Goal: Information Seeking & Learning: Learn about a topic

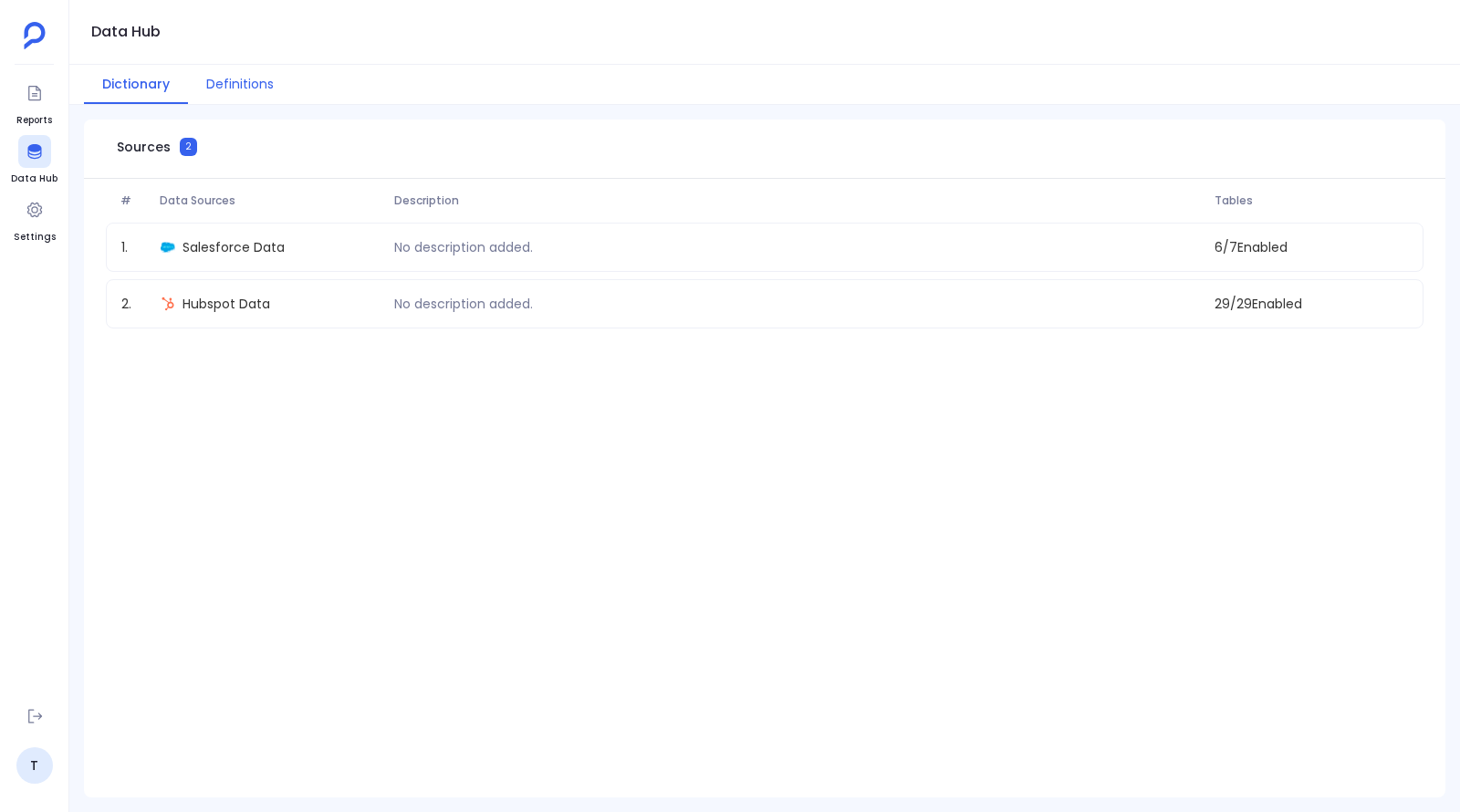
click at [122, 84] on button "Dictionary" at bounding box center [136, 85] width 104 height 40
click at [267, 86] on button "Definitions" at bounding box center [240, 85] width 104 height 40
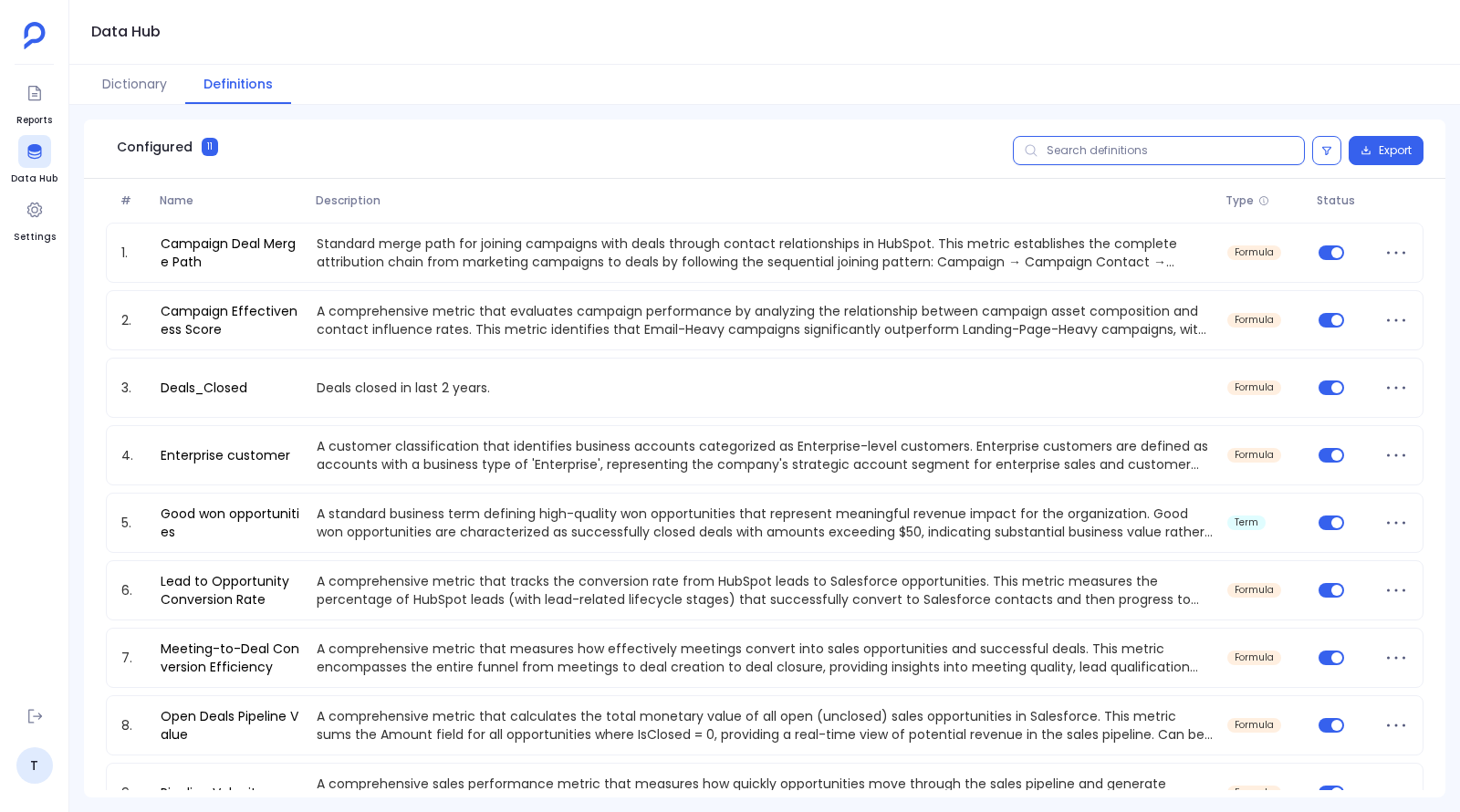
click at [1069, 151] on input "text" at bounding box center [1159, 150] width 292 height 29
paste input "Campaign Deal Merge Path"
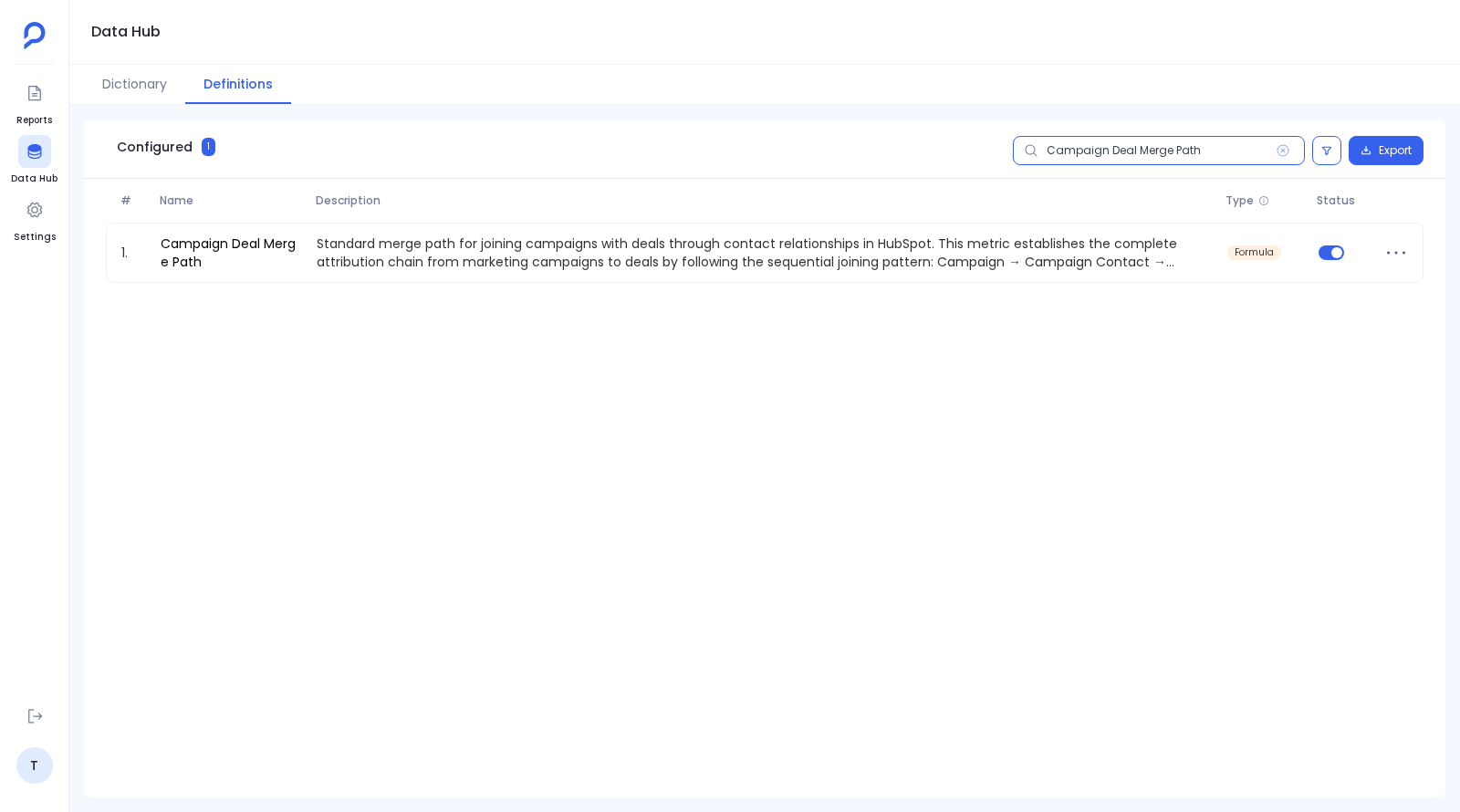
type input "Campaign Deal Merge Path"
click at [1279, 153] on icon at bounding box center [1283, 151] width 15 height 15
click at [1279, 153] on input "Campaign Deal Merge Path" at bounding box center [1159, 150] width 292 height 29
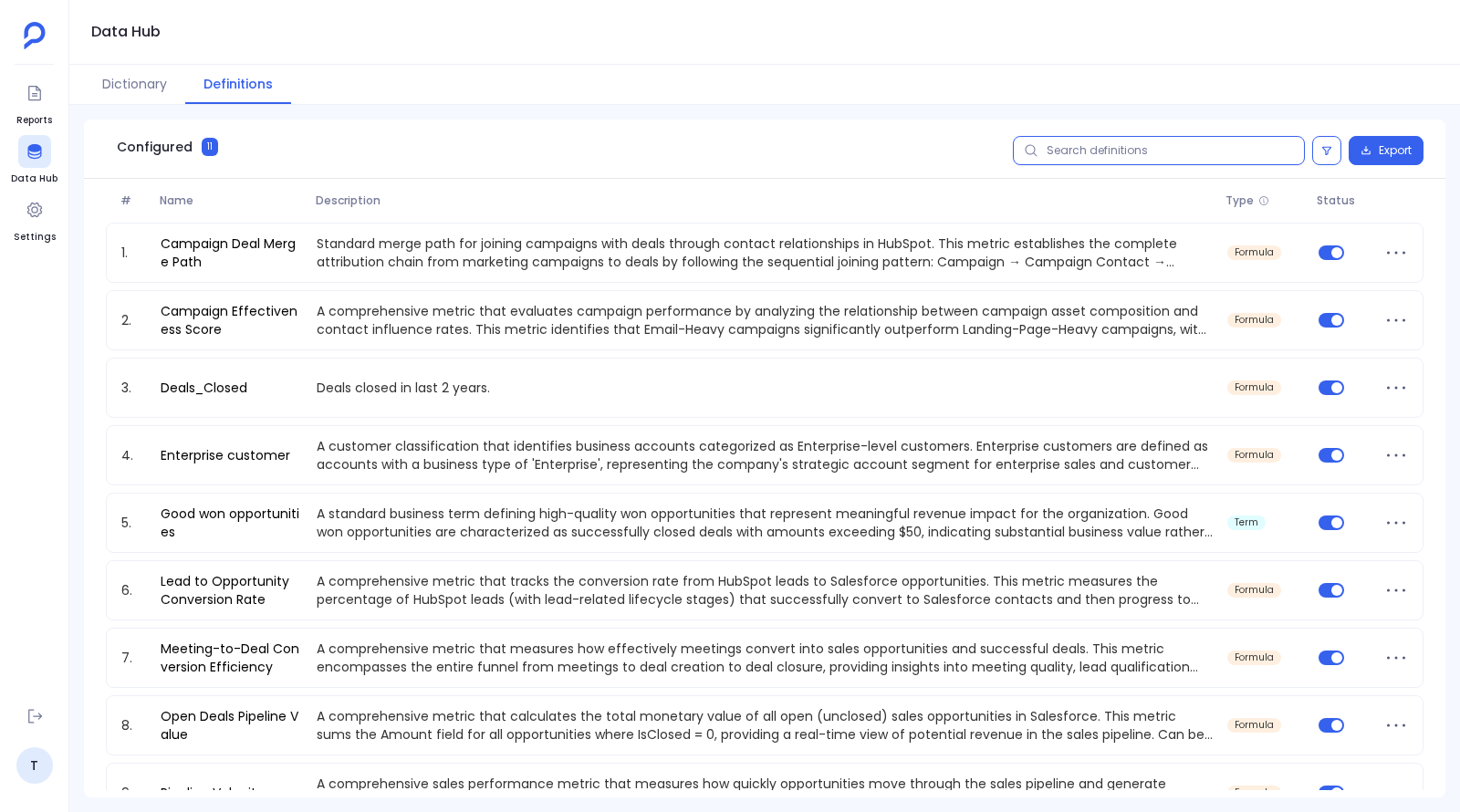
click at [1283, 151] on input "text" at bounding box center [1159, 150] width 292 height 29
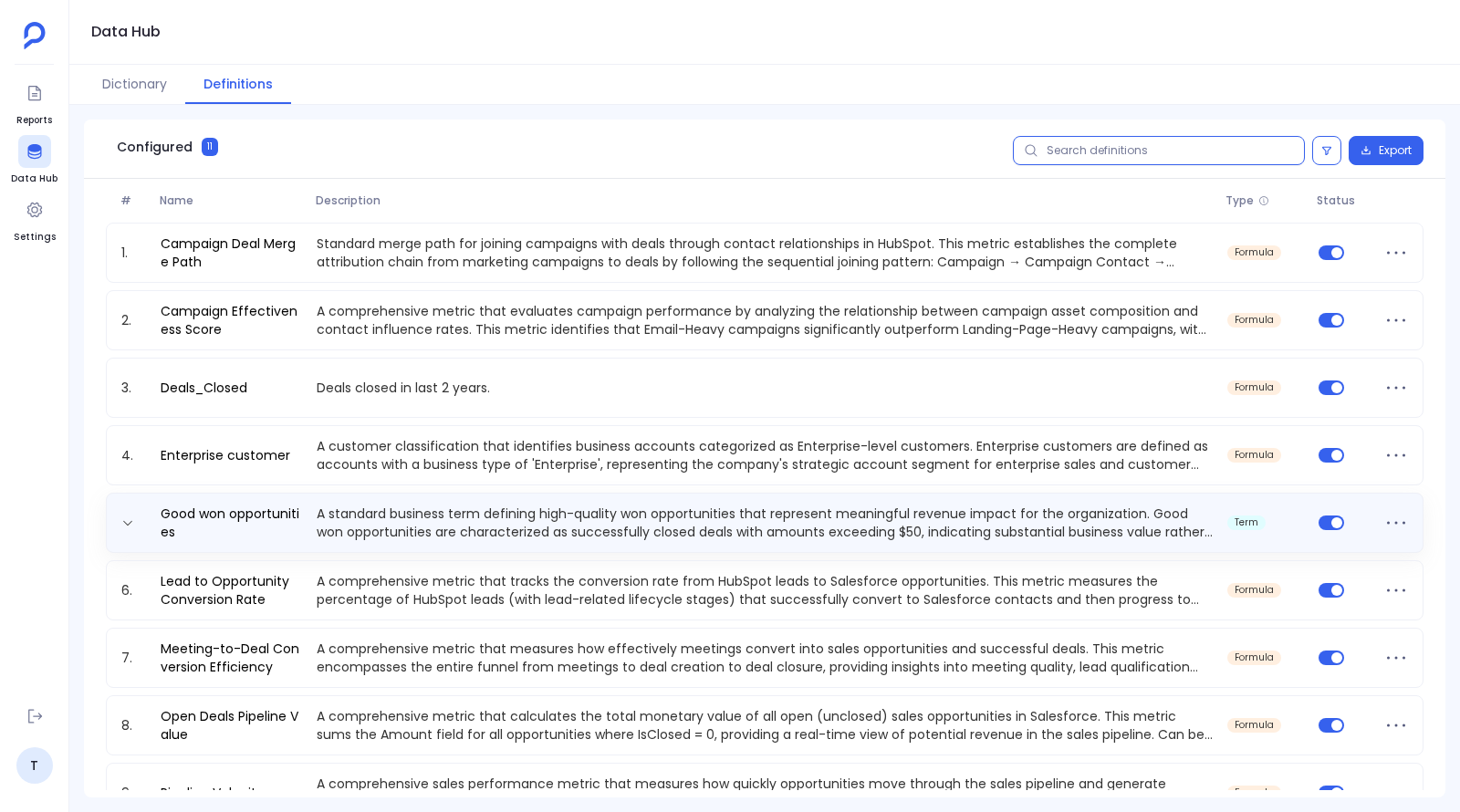
scroll to position [39, 0]
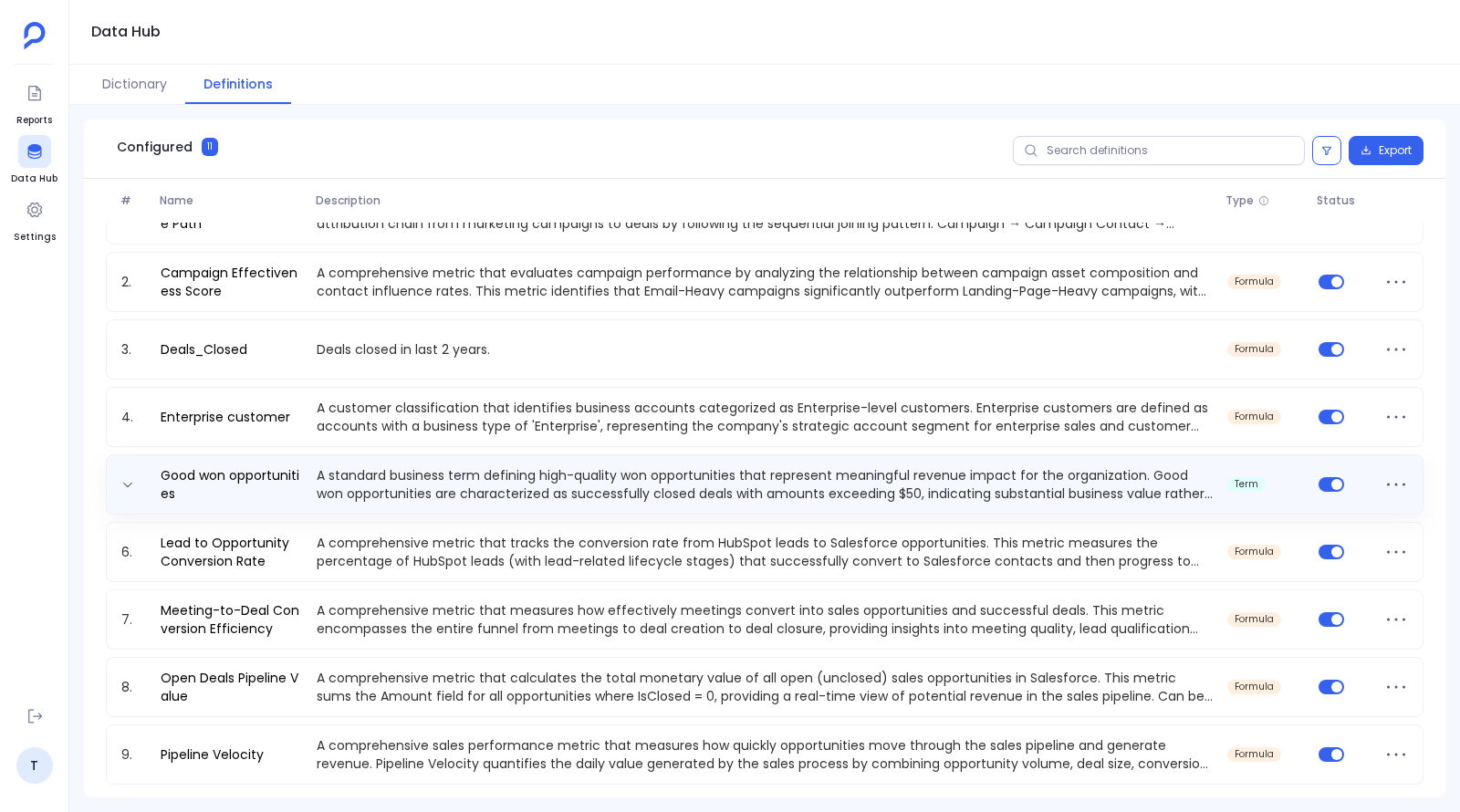
click at [431, 484] on p "A standard business term defining high-quality won opportunities that represent…" at bounding box center [764, 484] width 911 height 37
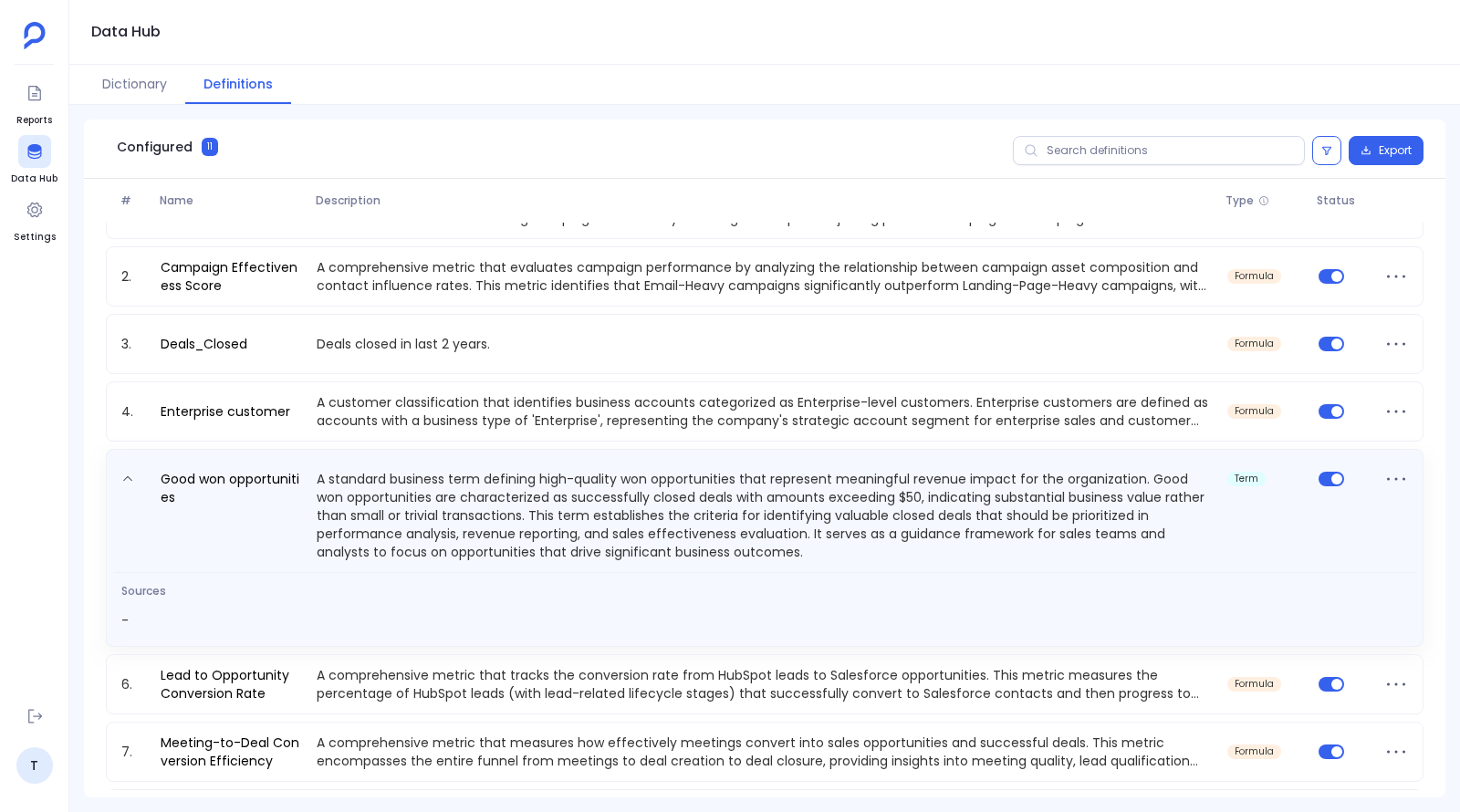
scroll to position [15, 0]
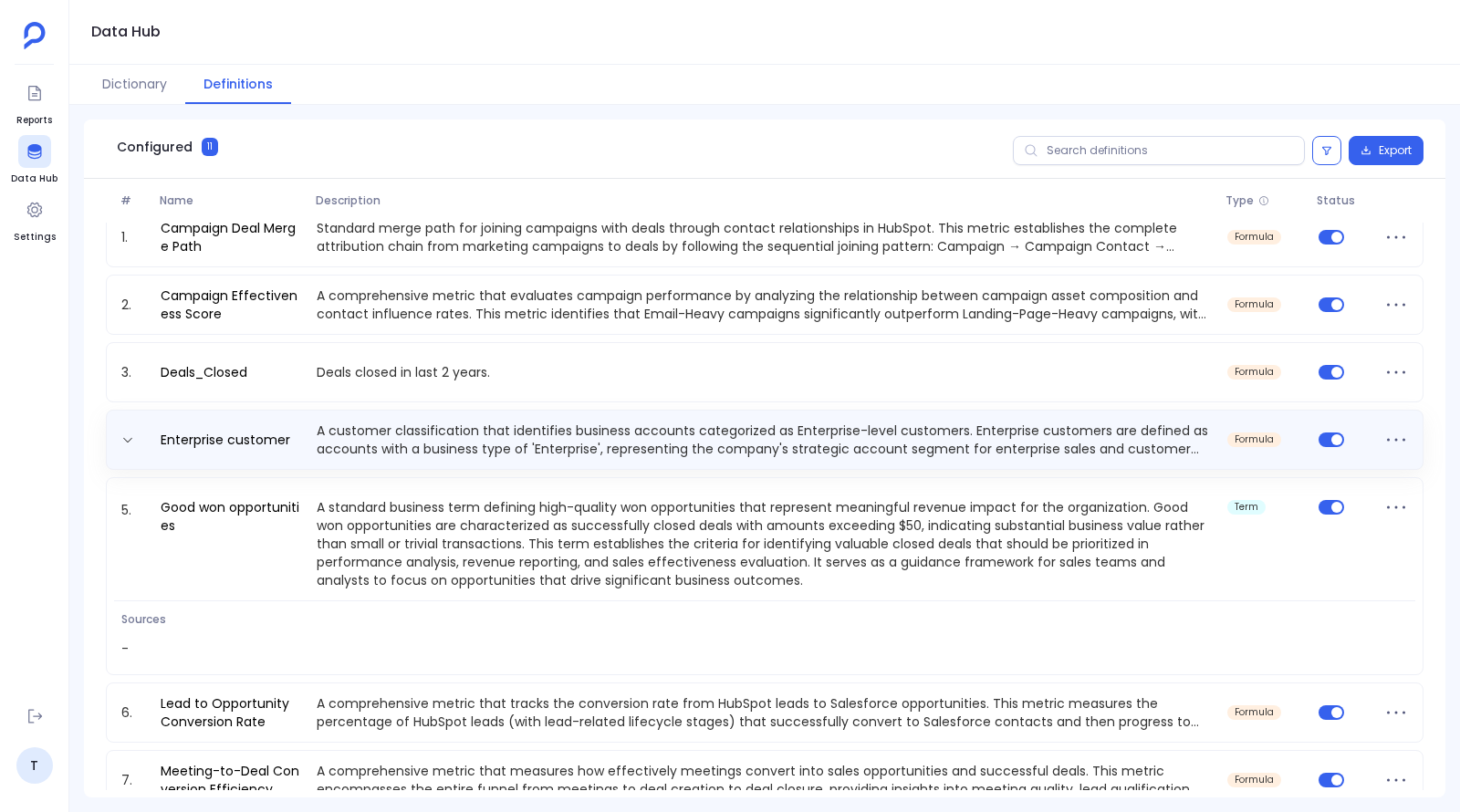
click at [414, 422] on p "A customer classification that identifies business accounts categorized as Ente…" at bounding box center [764, 440] width 911 height 37
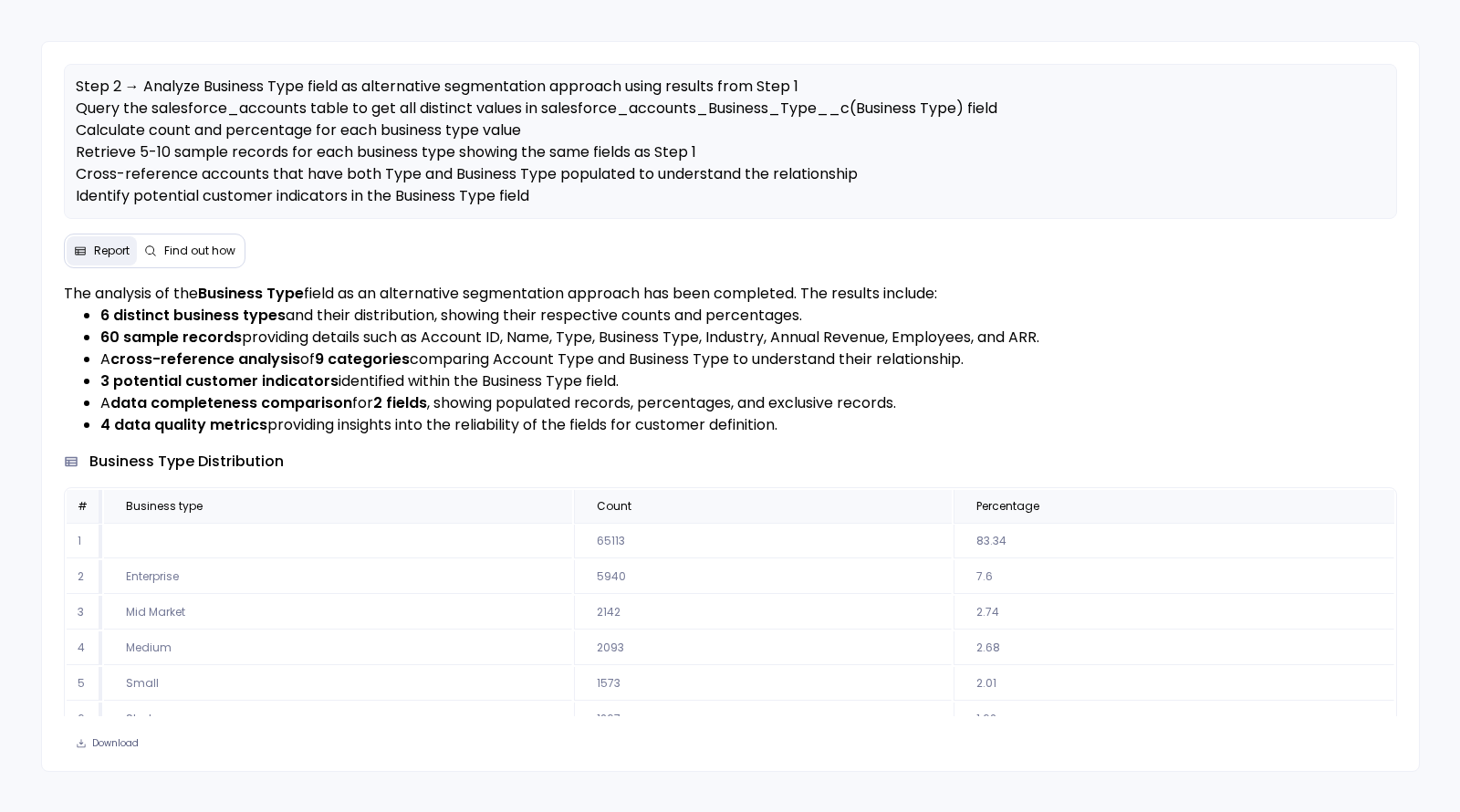
click at [198, 273] on div "Step 2 → Analyze Business Type field as alternative segmentation approach using…" at bounding box center [731, 407] width 1379 height 731
click at [197, 260] on button "Find out how" at bounding box center [189, 251] width 105 height 29
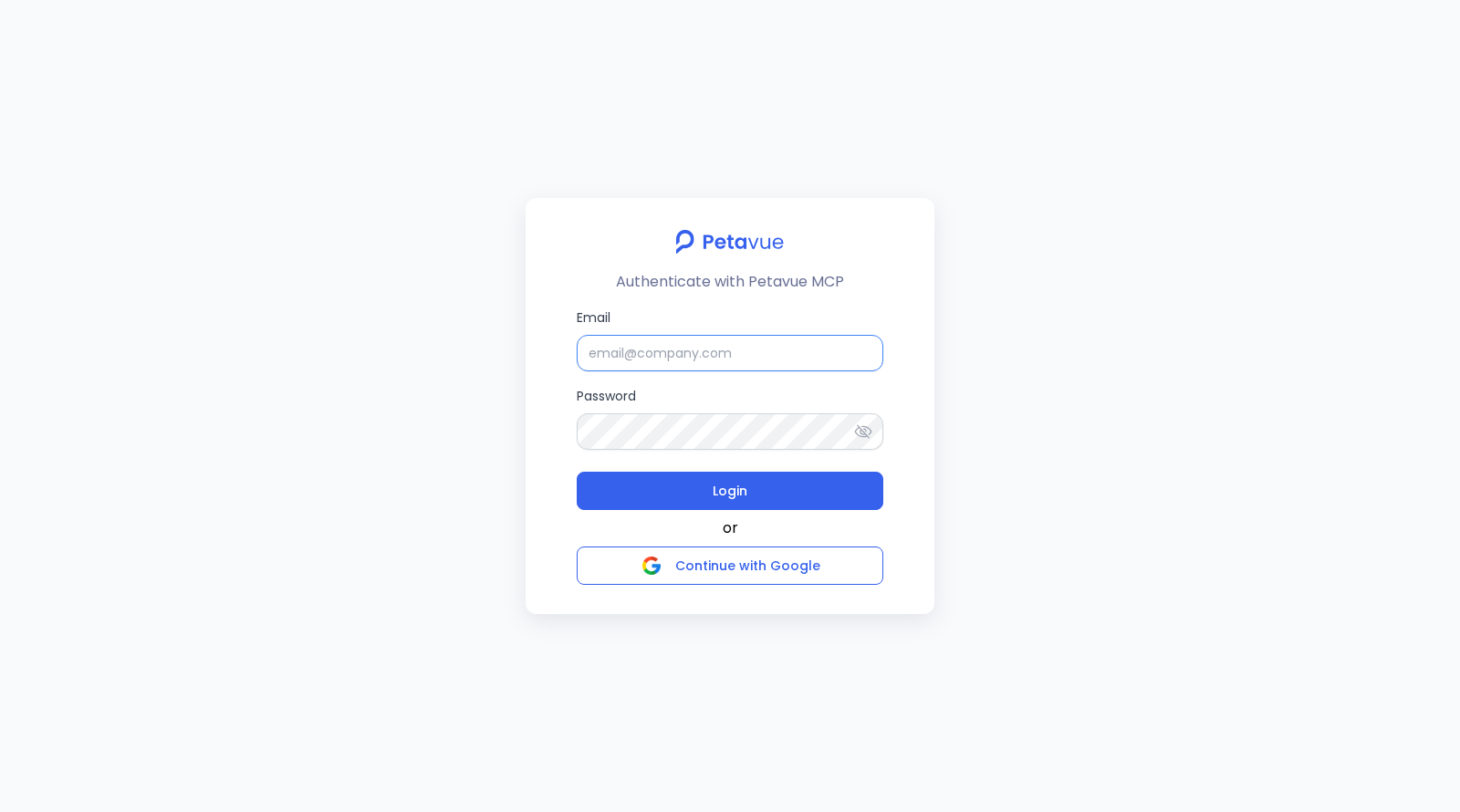
type input "support+turingvuestag@petavue.com"
click at [730, 391] on label "Password" at bounding box center [730, 417] width 307 height 63
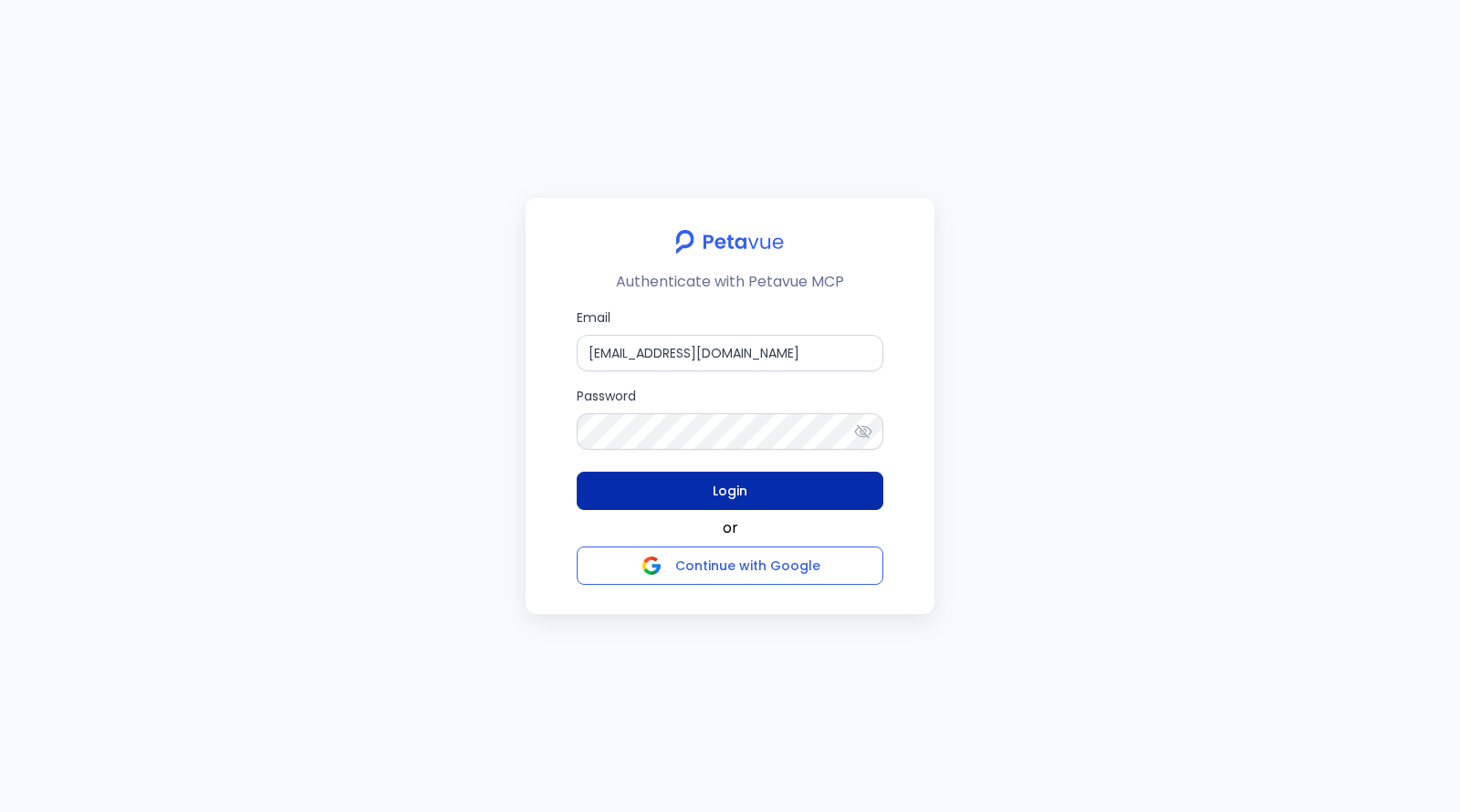
click at [732, 488] on span "Login" at bounding box center [730, 491] width 35 height 25
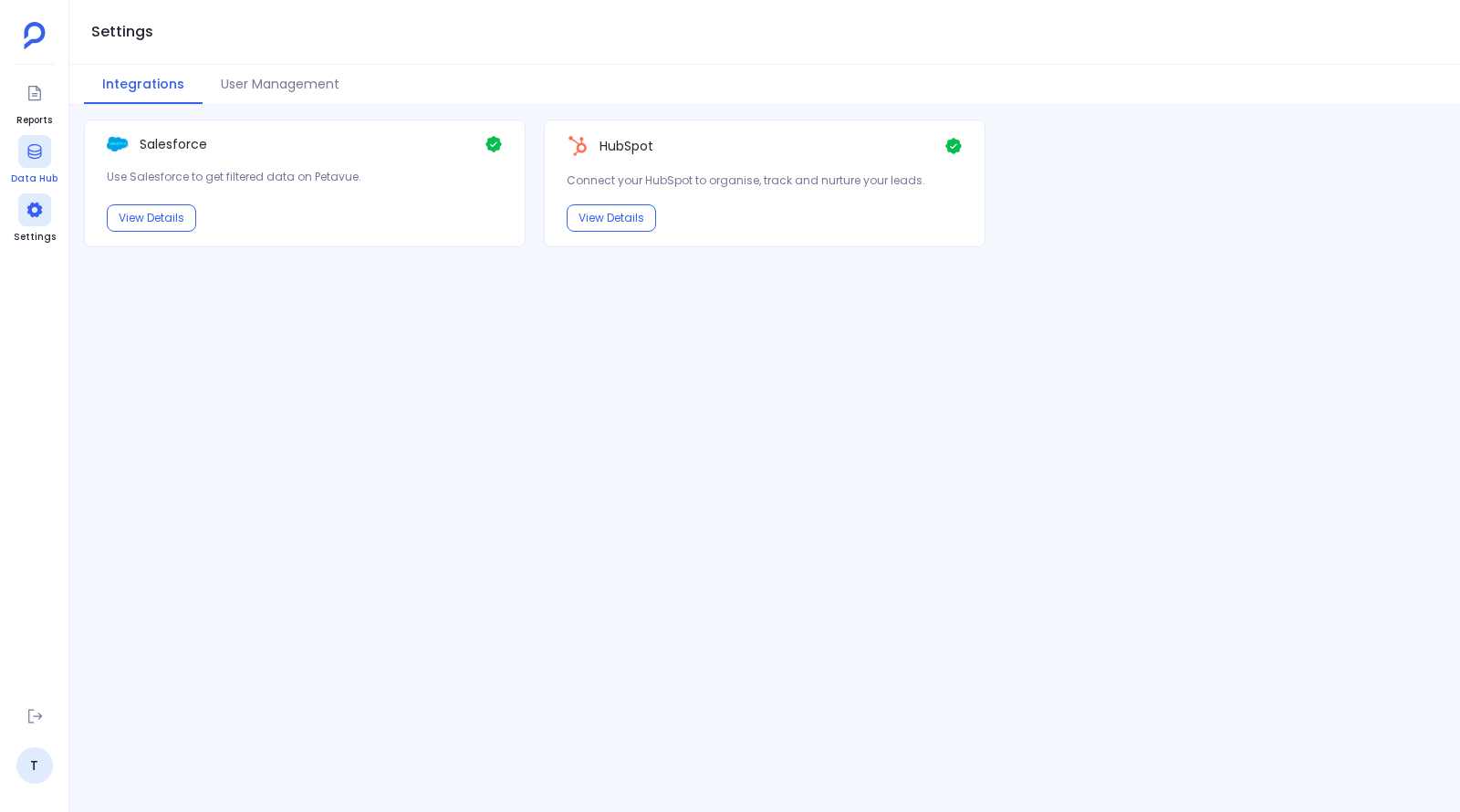
click at [31, 165] on div at bounding box center [34, 151] width 33 height 33
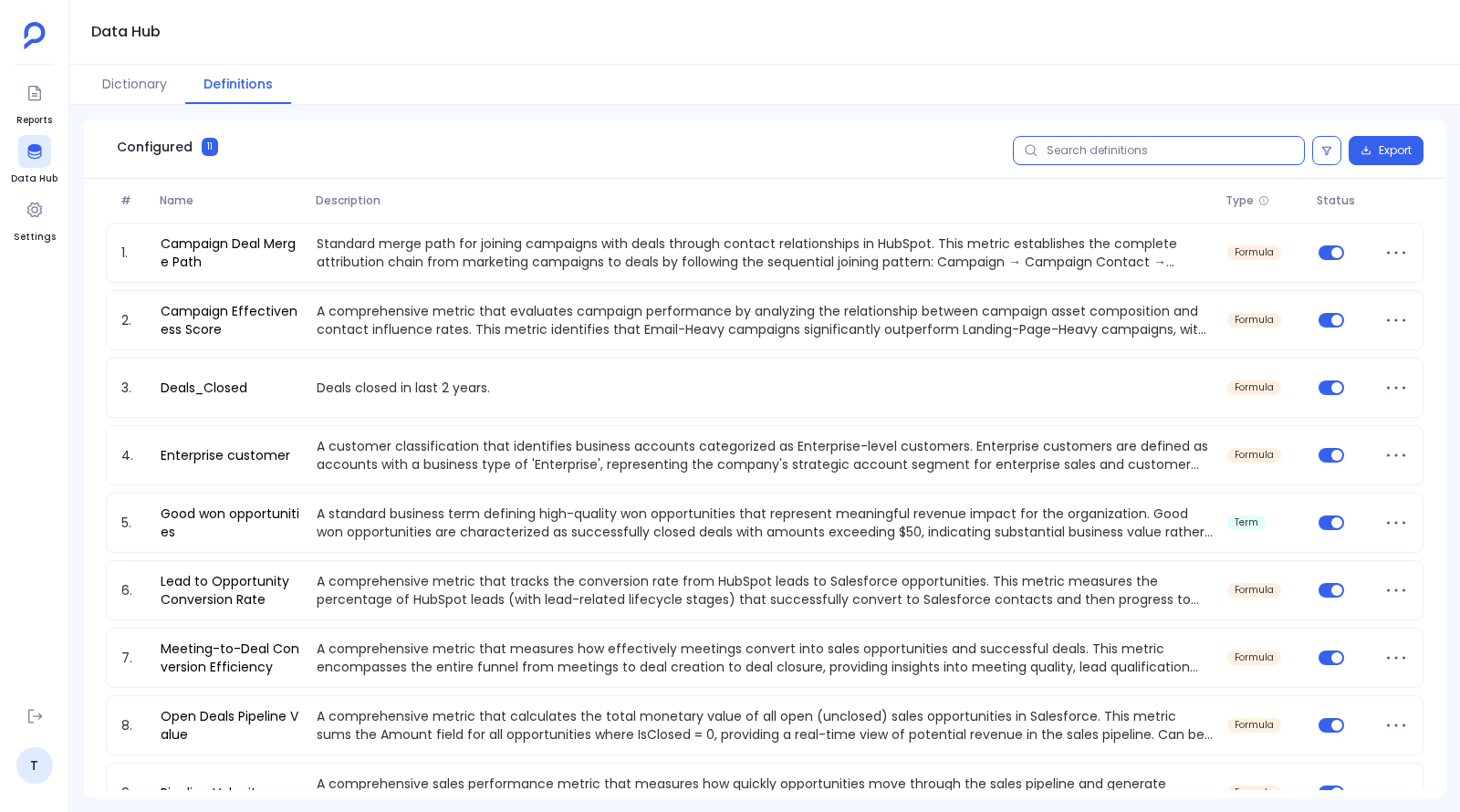
click at [1081, 148] on input "text" at bounding box center [1159, 150] width 292 height 29
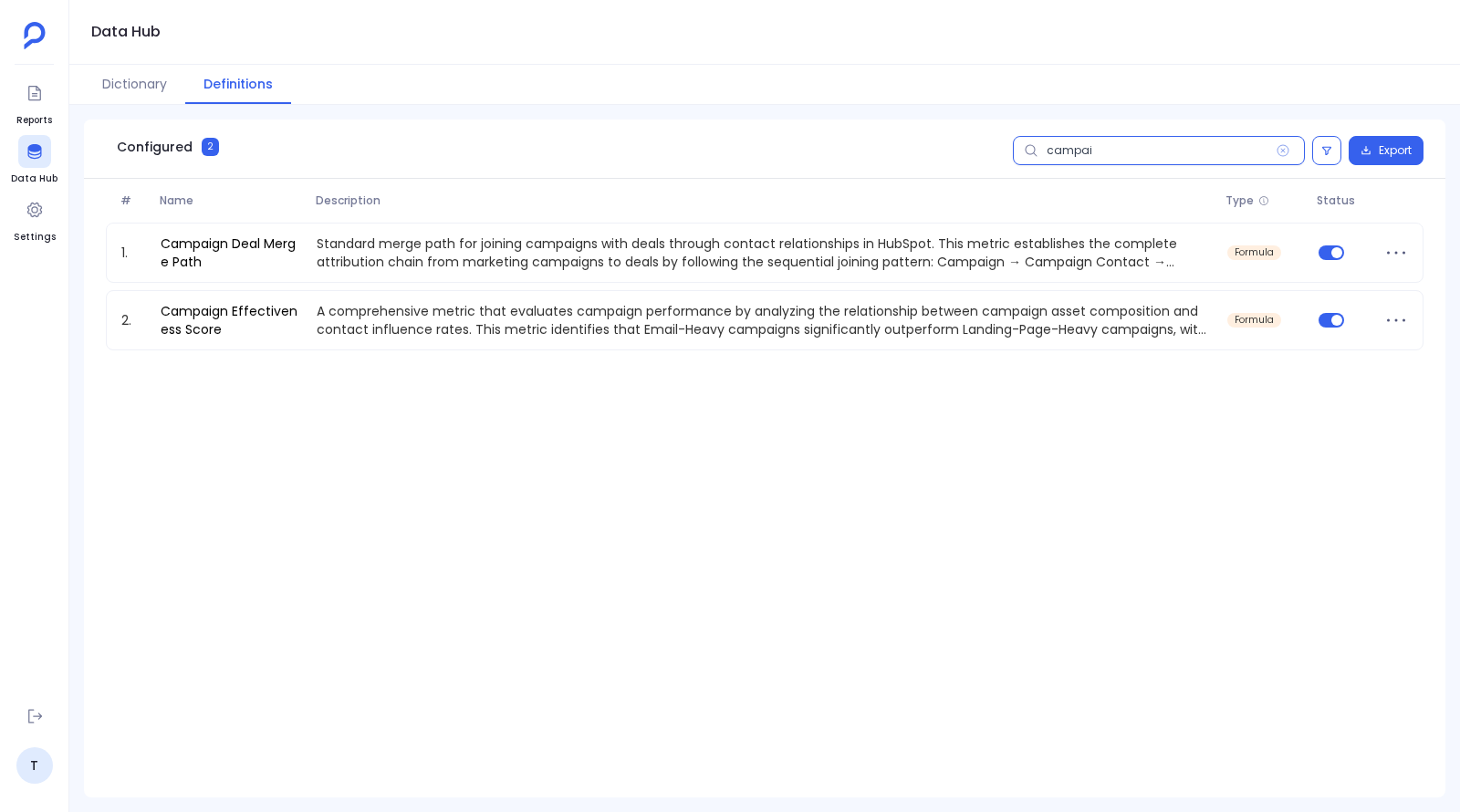
type input "campaig"
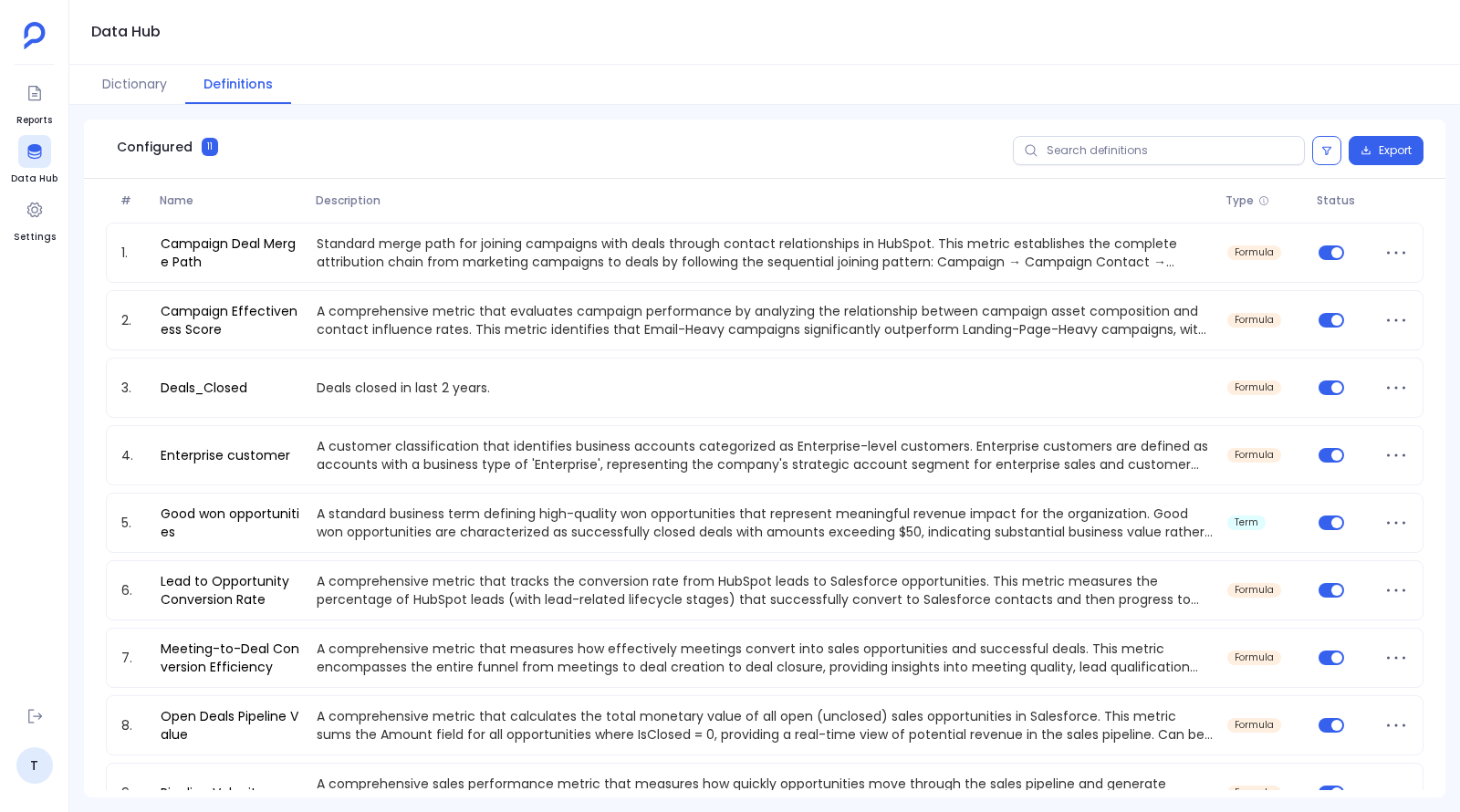
click at [437, 420] on div "1. Campaign Deal Merge Path Standard merge path for joining campaigns with deal…" at bounding box center [764, 593] width 1318 height 743
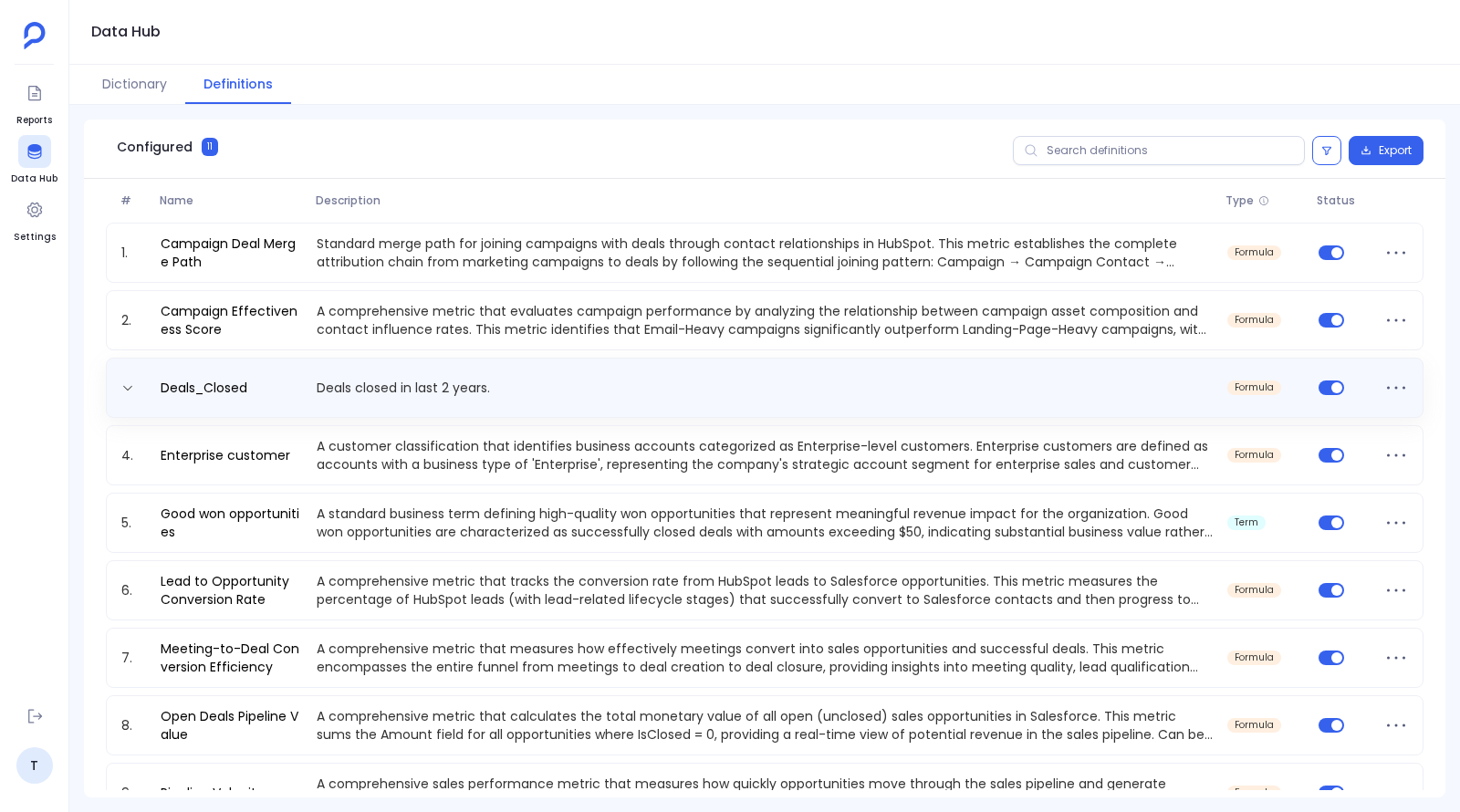
click at [442, 389] on p "Deals closed in last 2 years." at bounding box center [764, 387] width 911 height 18
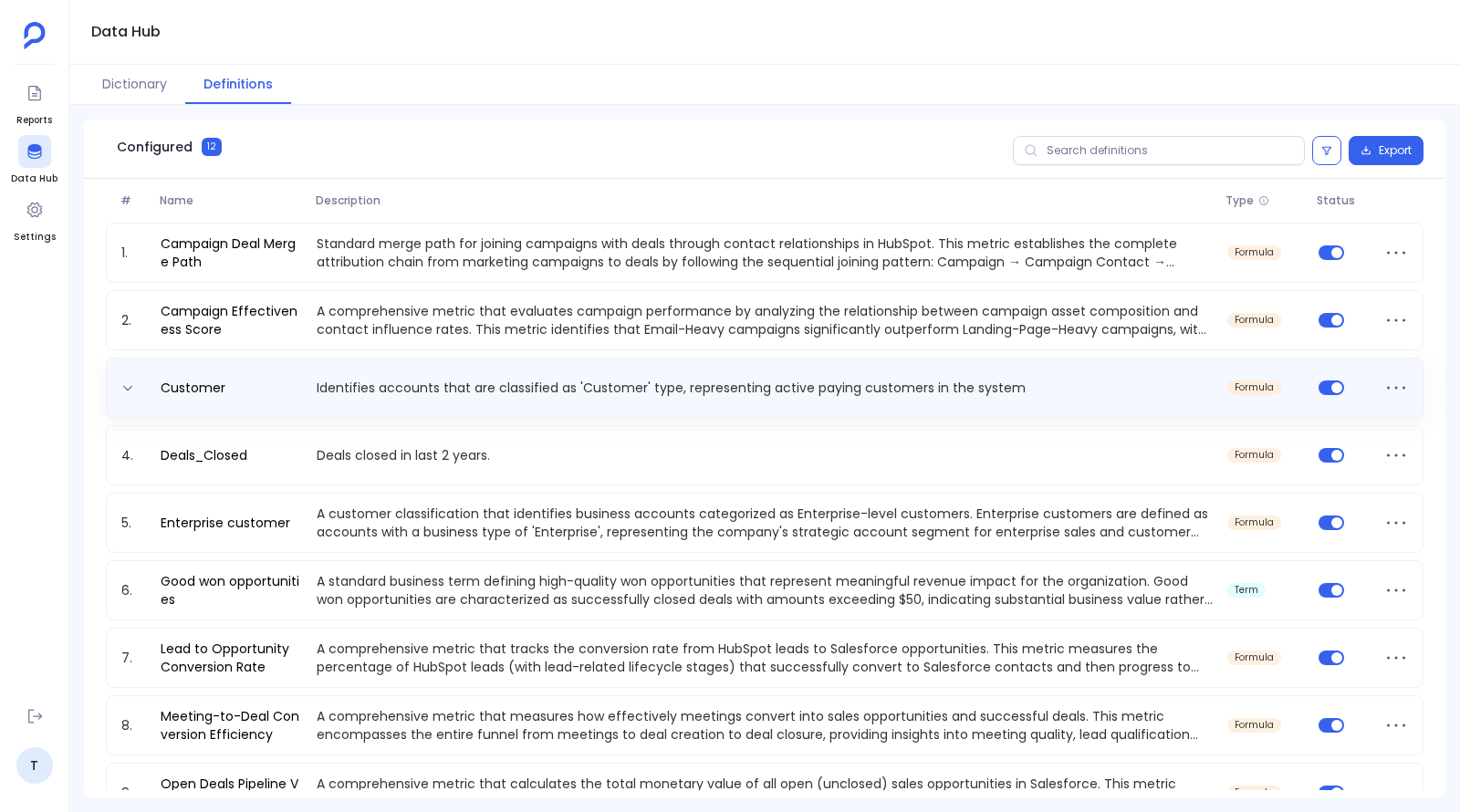
click at [476, 379] on p "Identifies accounts that are classified as 'Customer' type, representing active…" at bounding box center [764, 387] width 911 height 18
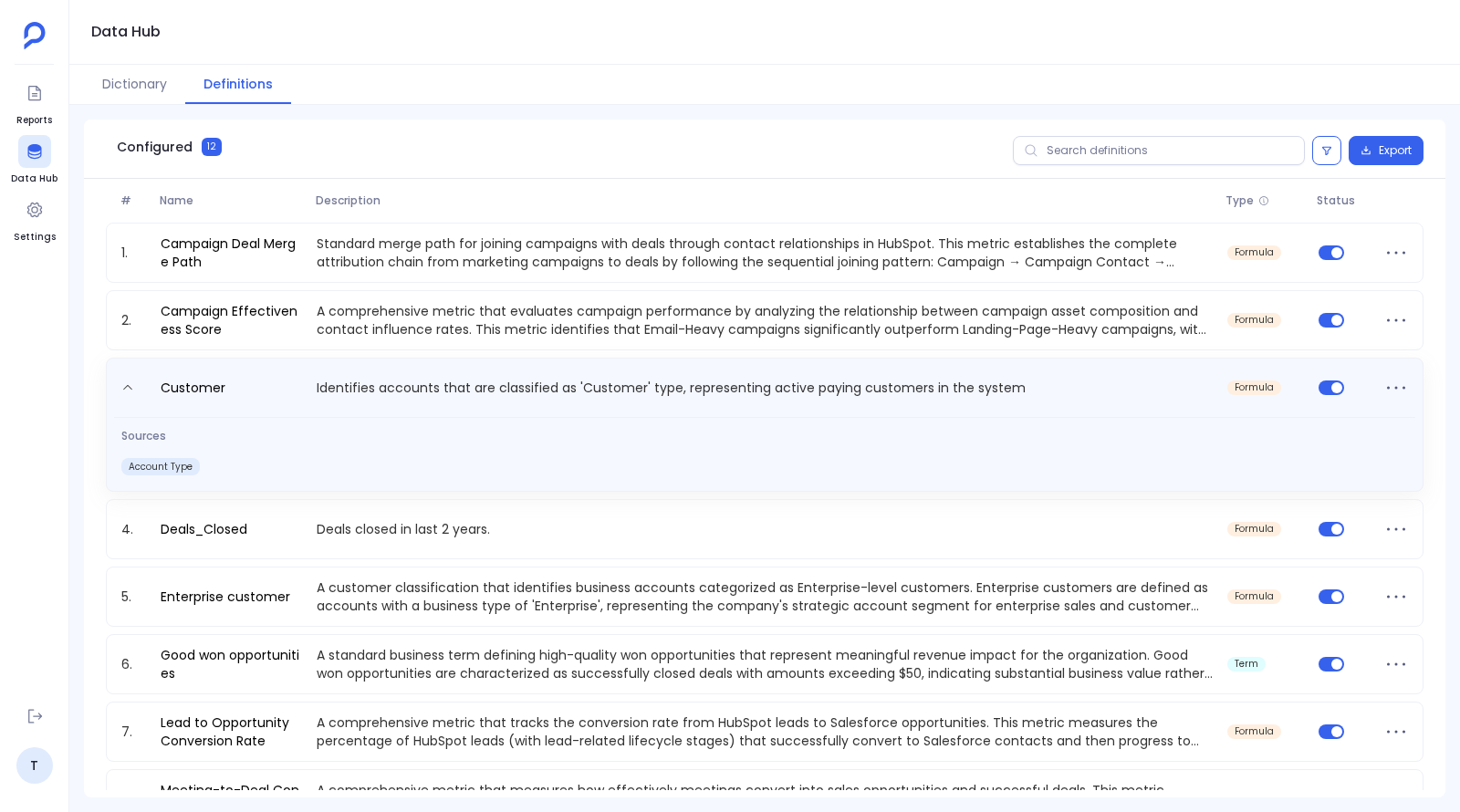
click at [476, 380] on p "Identifies accounts that are classified as 'Customer' type, representing active…" at bounding box center [764, 391] width 911 height 29
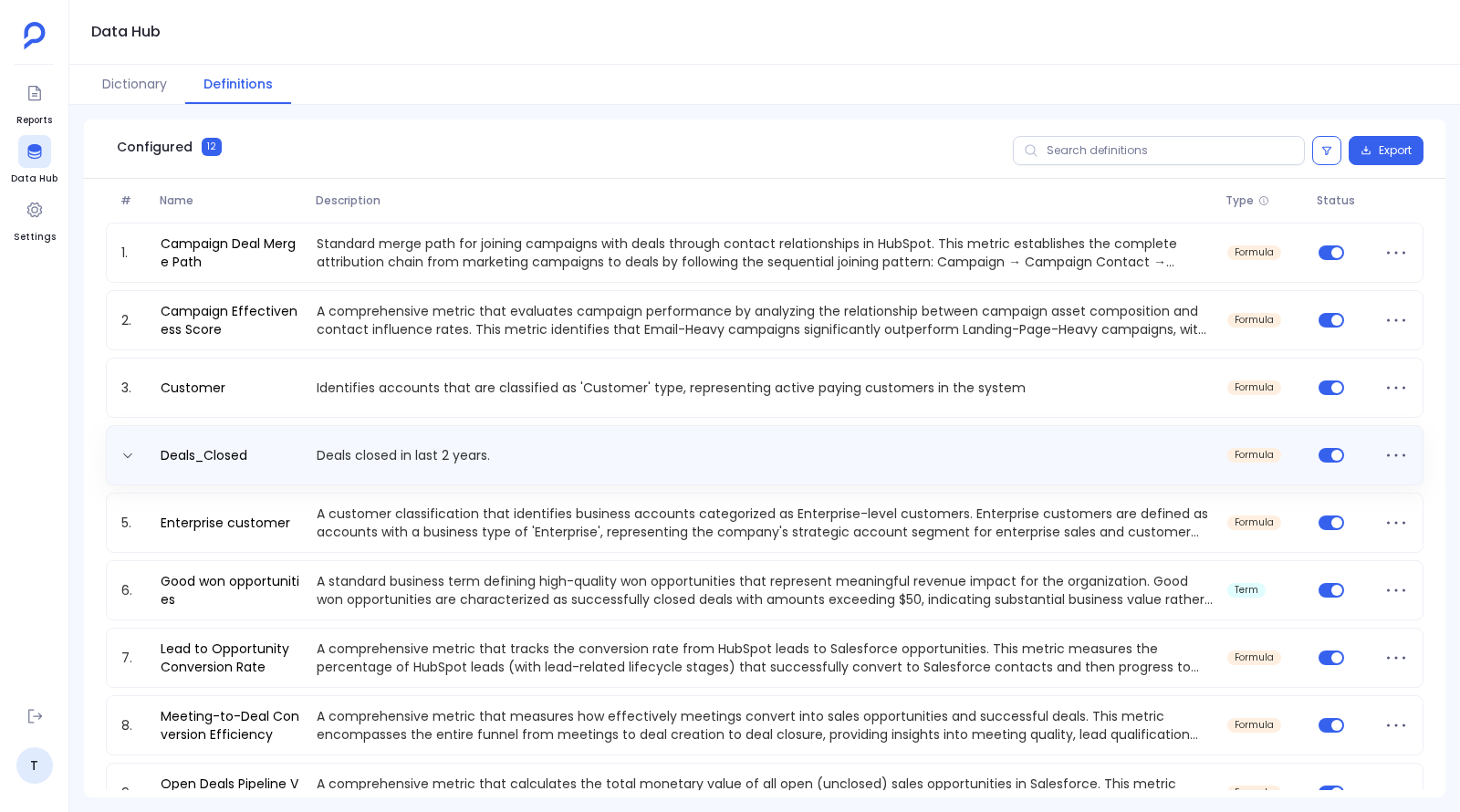
click at [477, 467] on div "Deals_Closed Deals closed in last 2 years. formula" at bounding box center [764, 455] width 1301 height 29
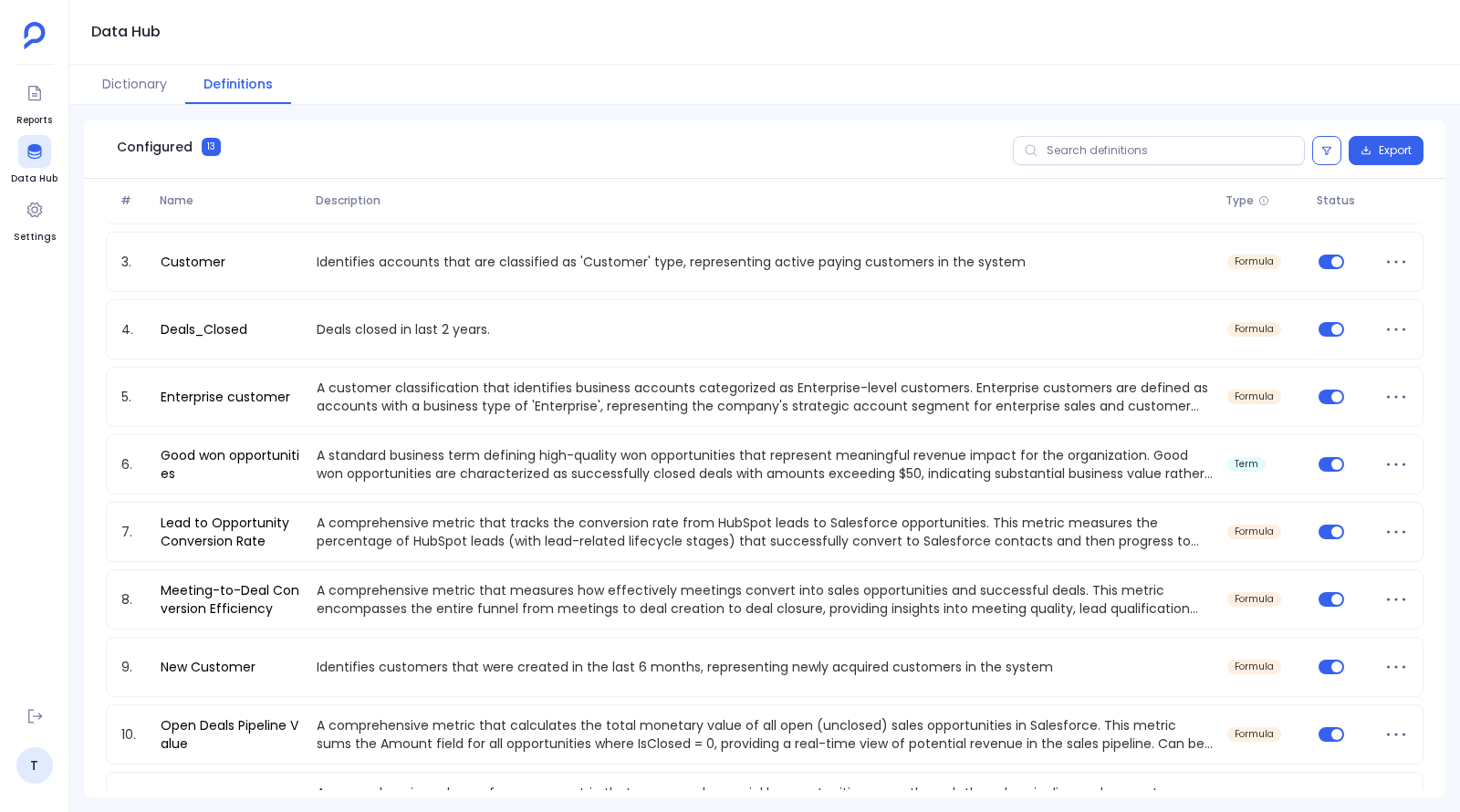
scroll to position [173, 0]
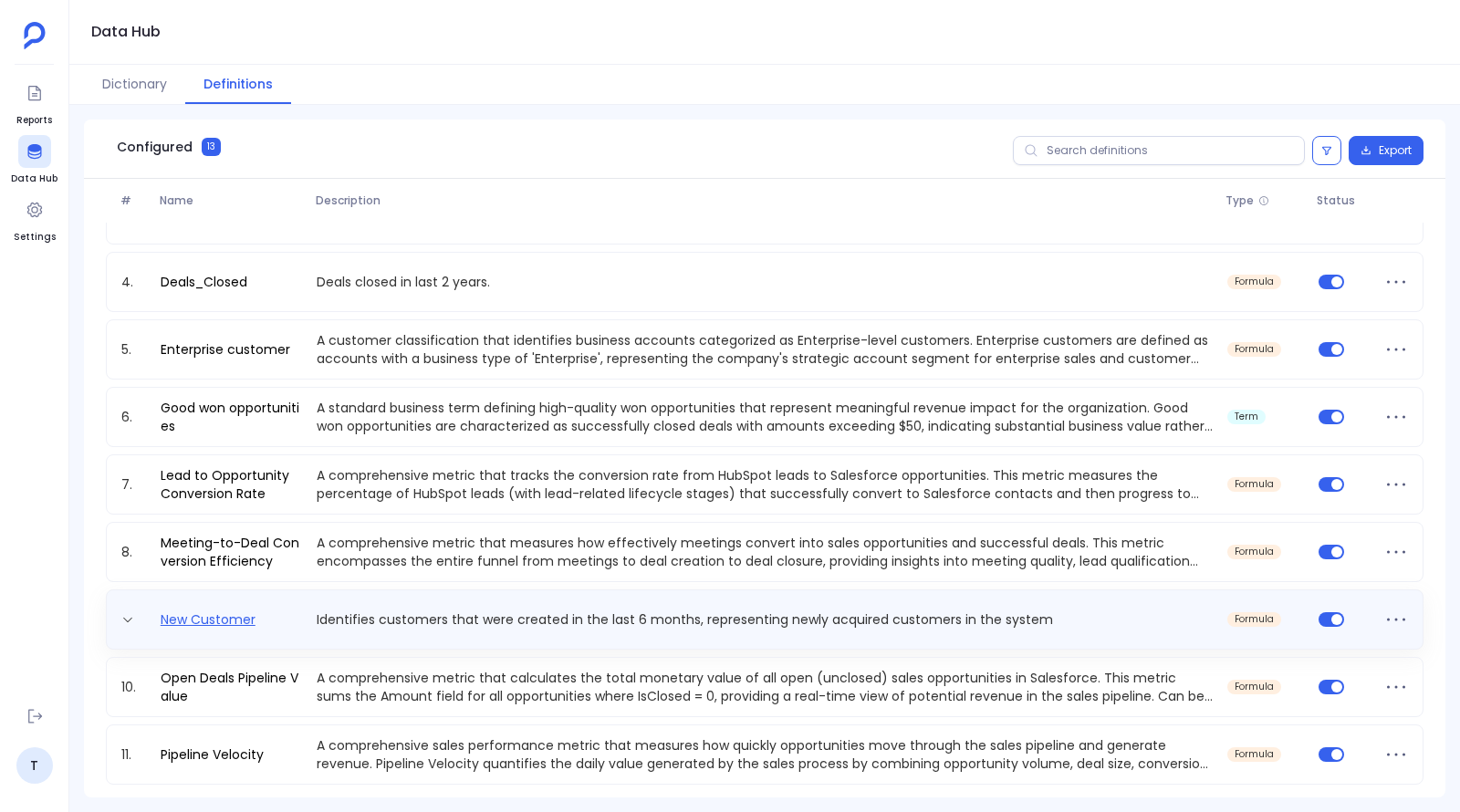
click at [228, 619] on link "New Customer" at bounding box center [208, 619] width 109 height 18
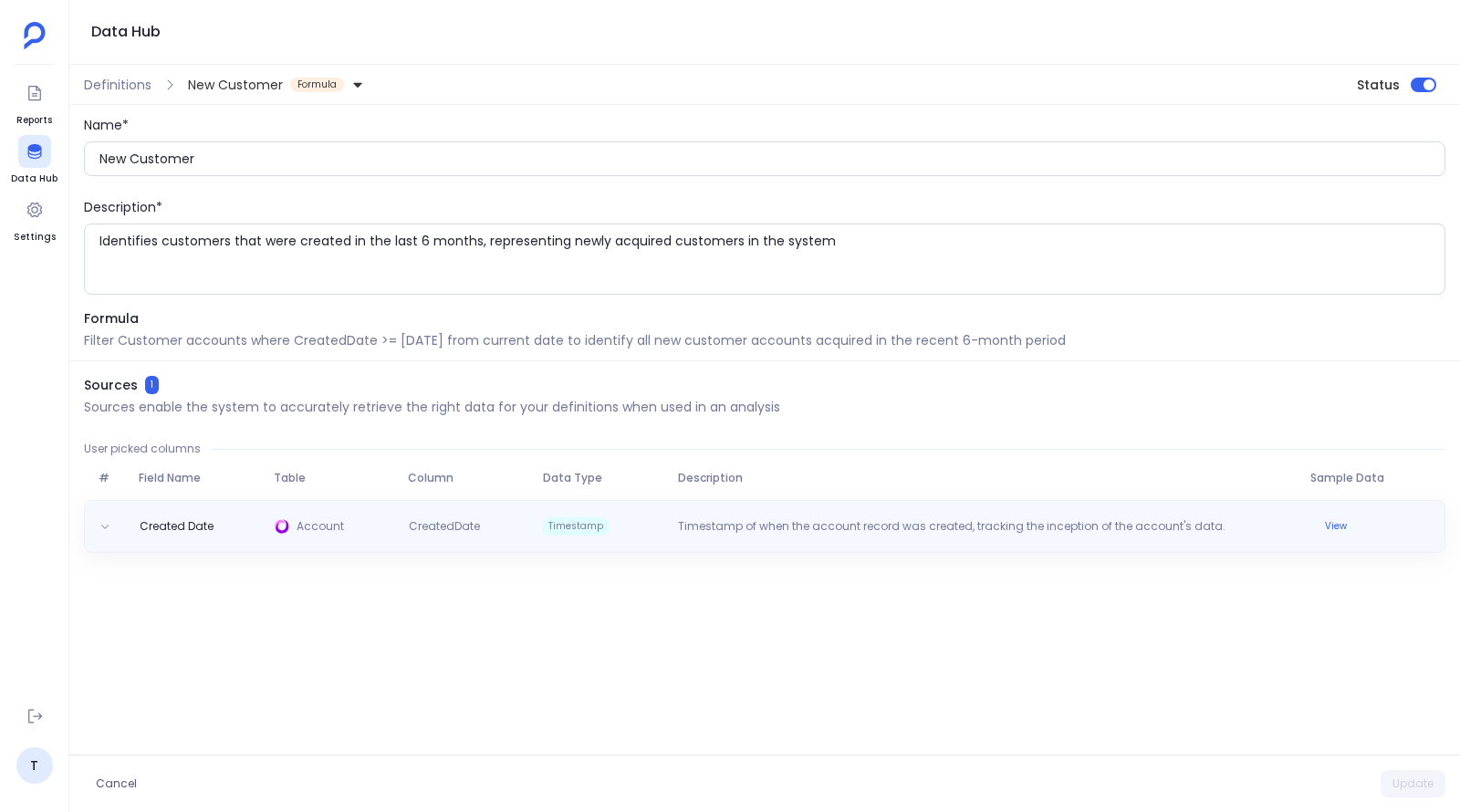
click at [105, 521] on icon at bounding box center [105, 527] width 11 height 11
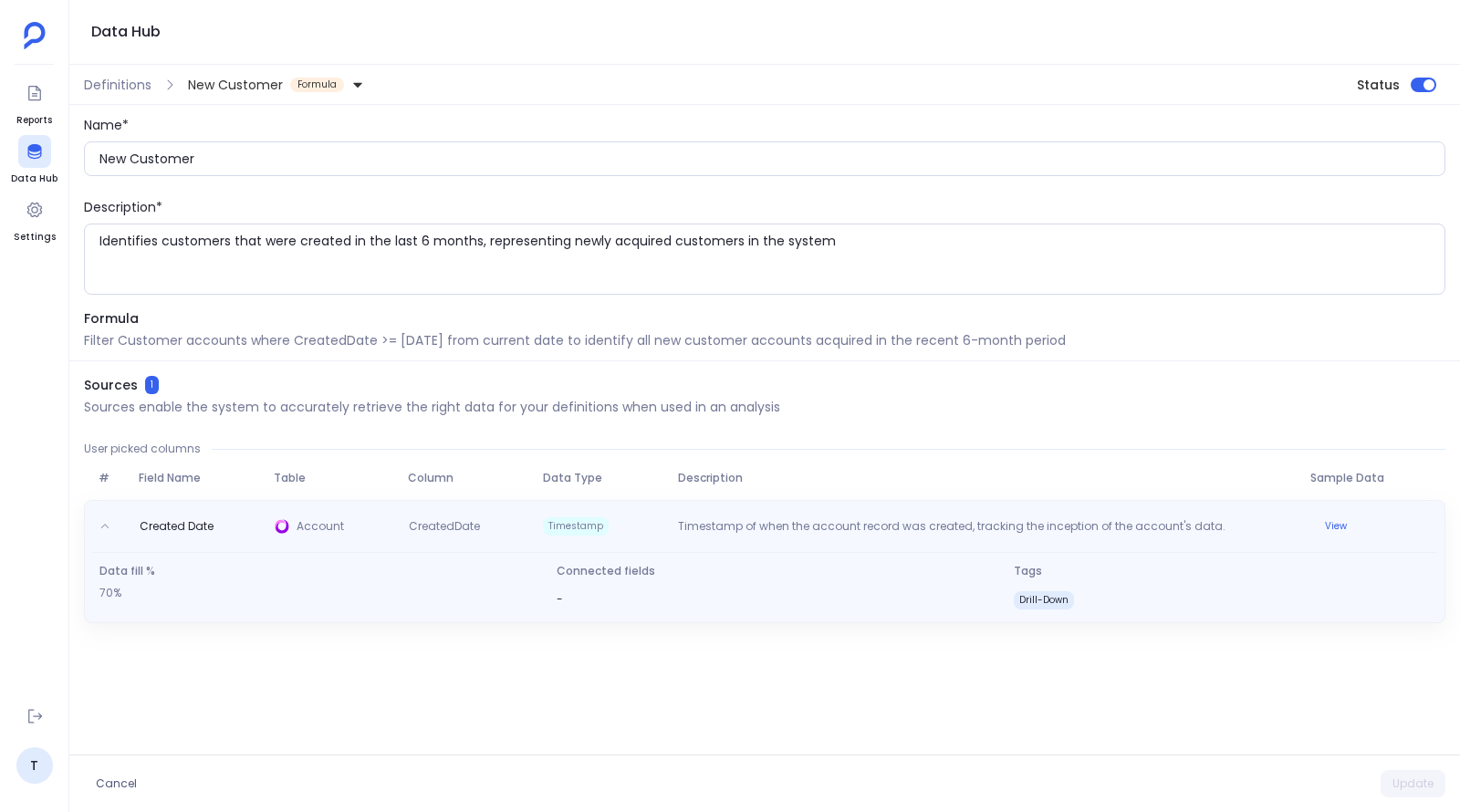
click at [102, 521] on icon at bounding box center [105, 527] width 11 height 11
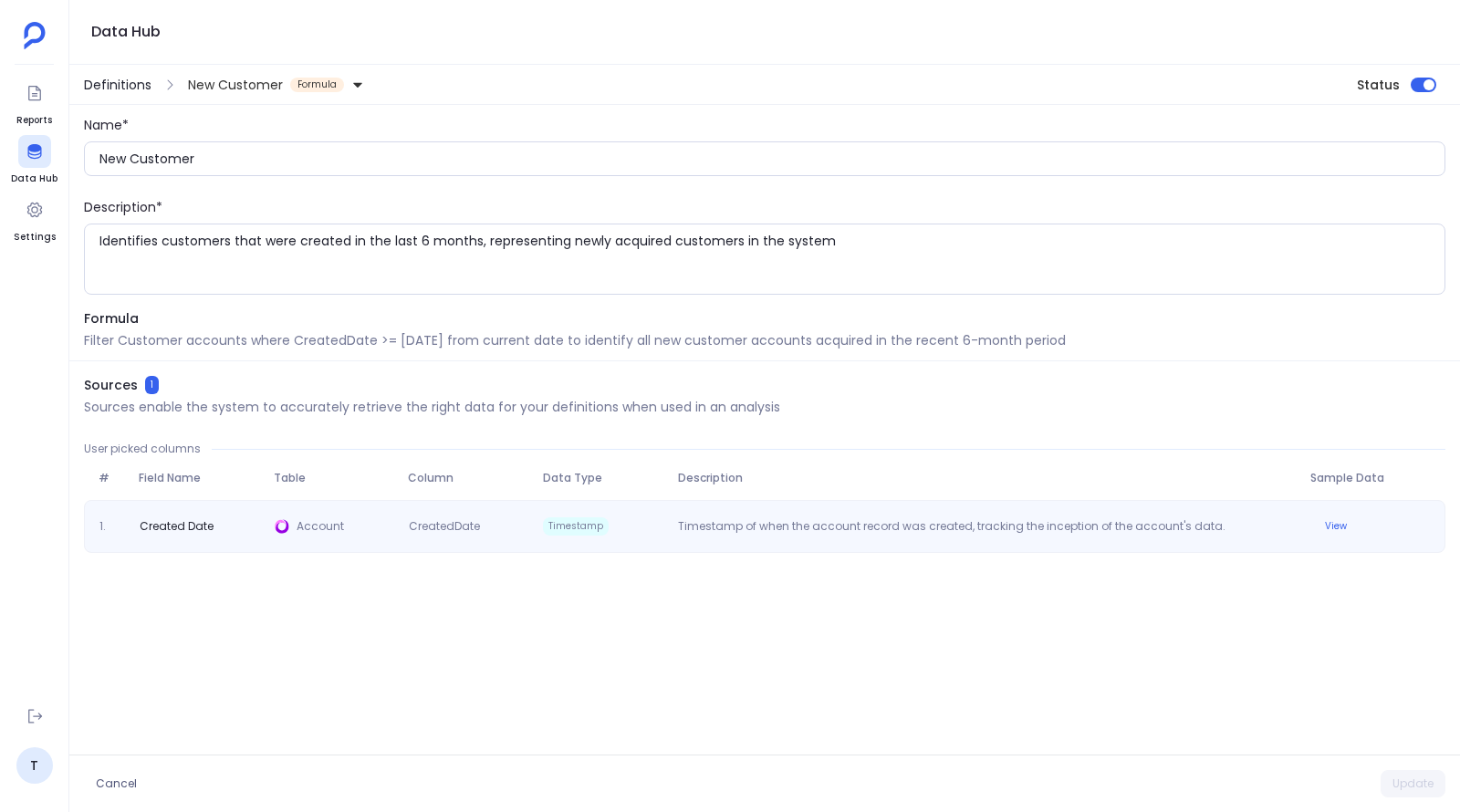
click at [112, 90] on span "Definitions" at bounding box center [118, 84] width 68 height 18
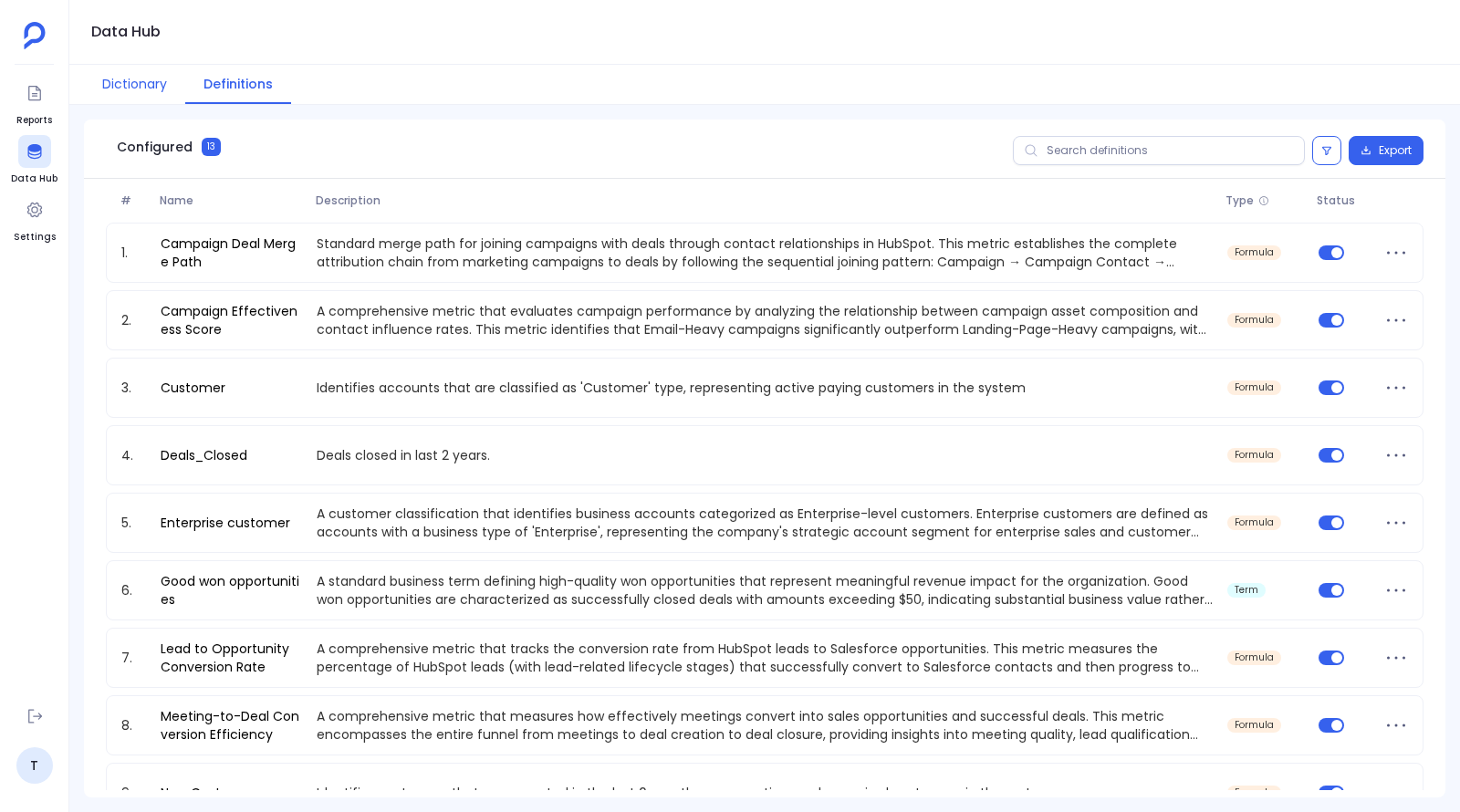
click at [144, 100] on button "Dictionary" at bounding box center [135, 85] width 102 height 40
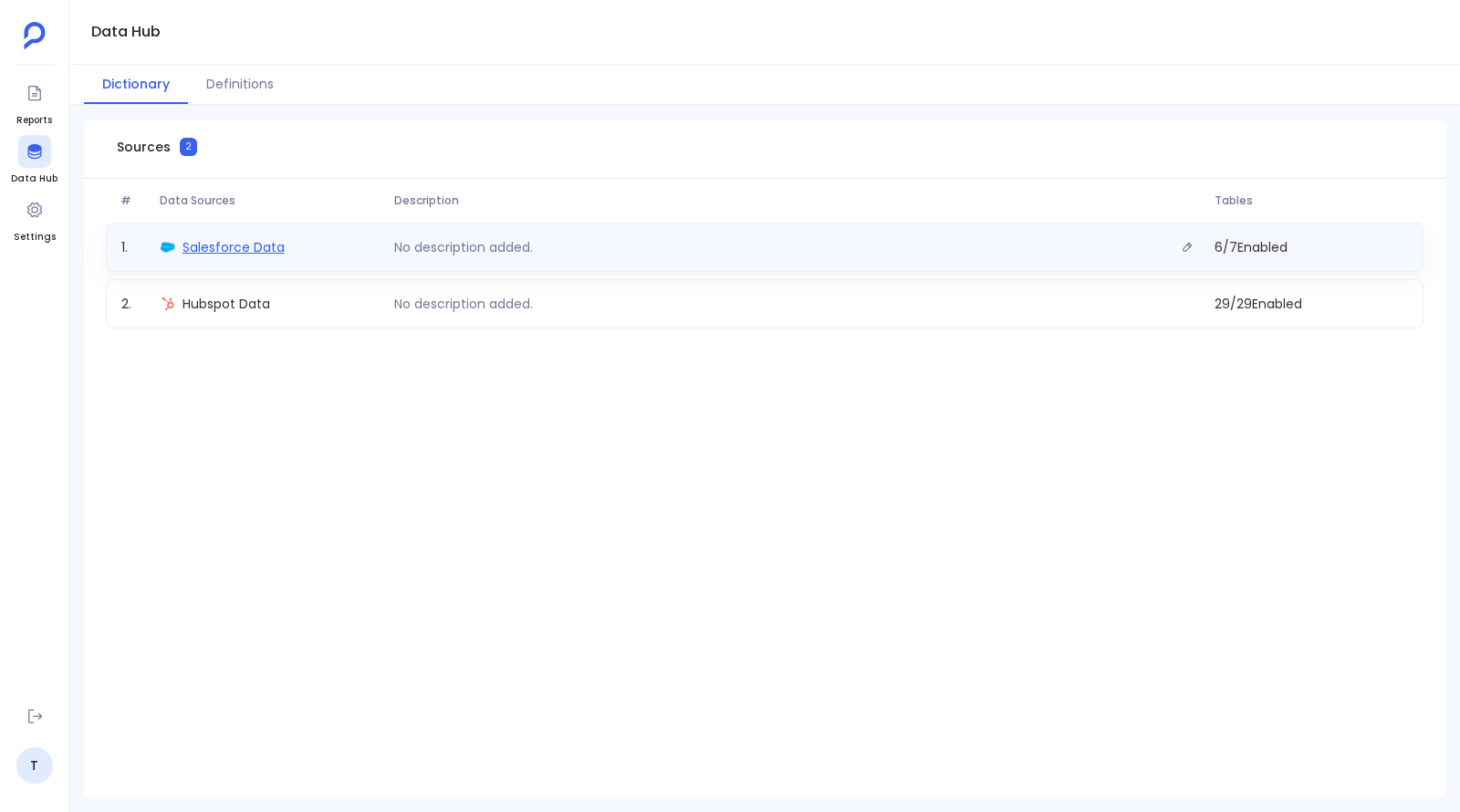
click at [231, 254] on span "Salesforce Data" at bounding box center [234, 247] width 103 height 18
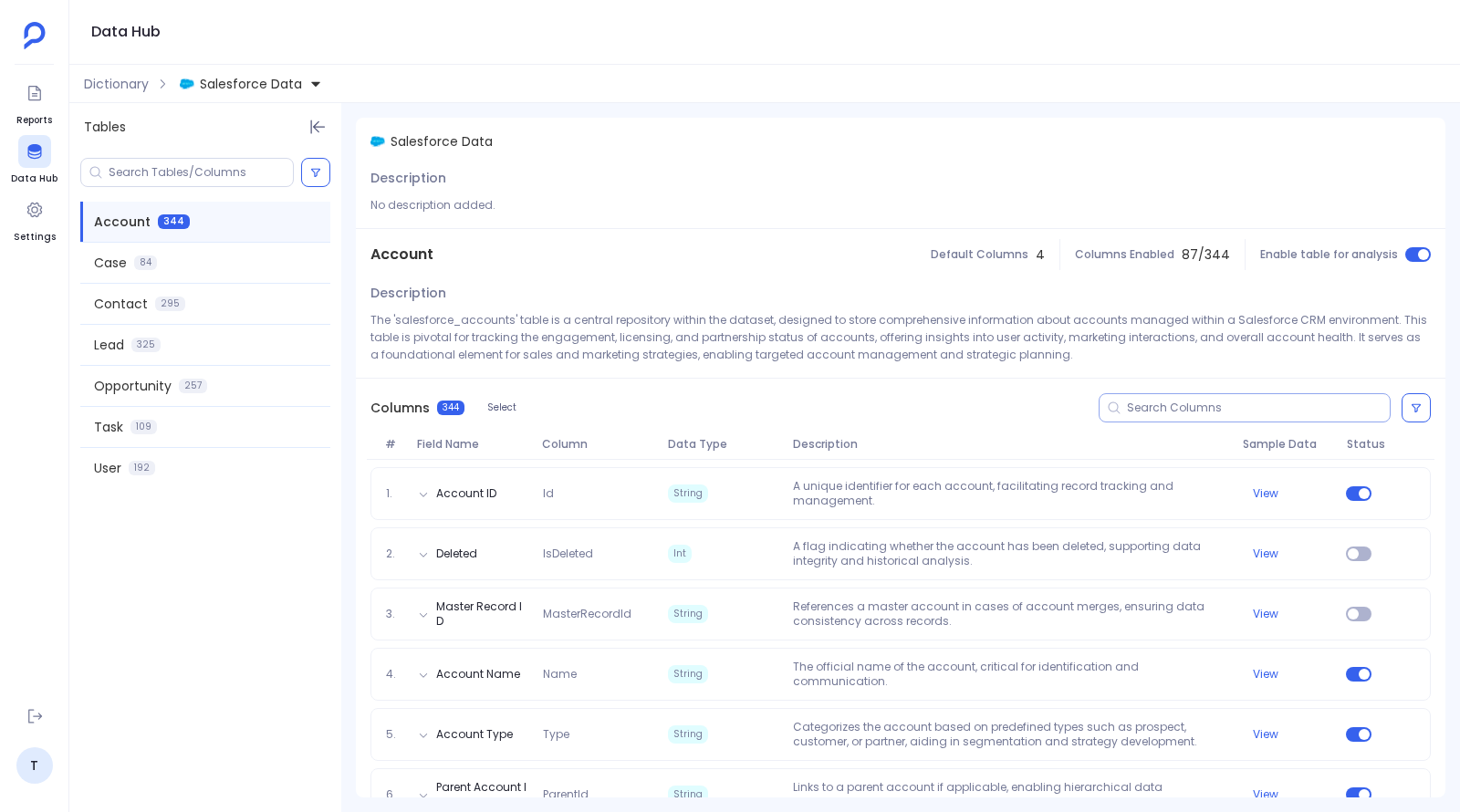
click at [1183, 402] on input at bounding box center [1257, 408] width 263 height 15
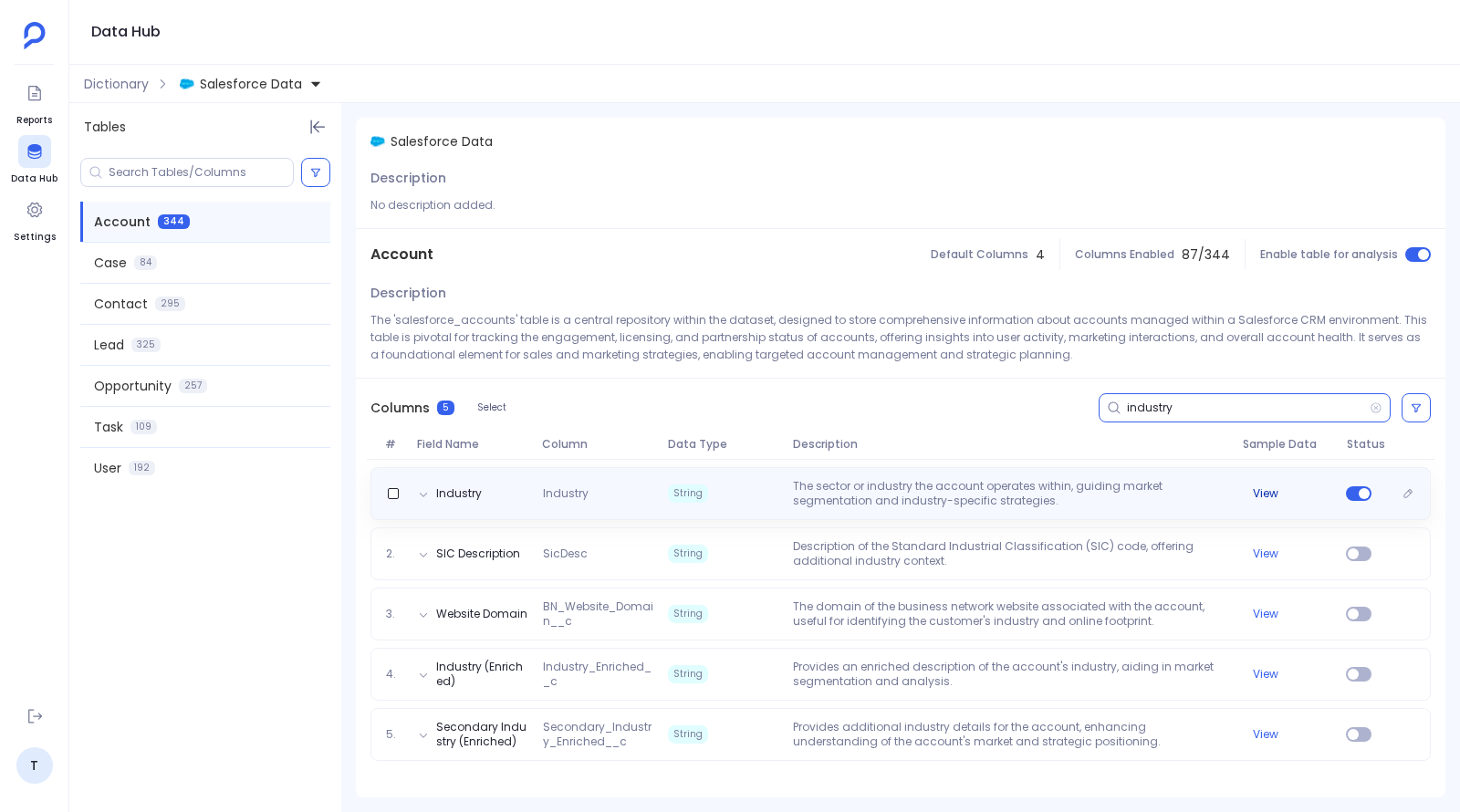
type input "industry"
click at [1260, 493] on button "View" at bounding box center [1265, 494] width 25 height 15
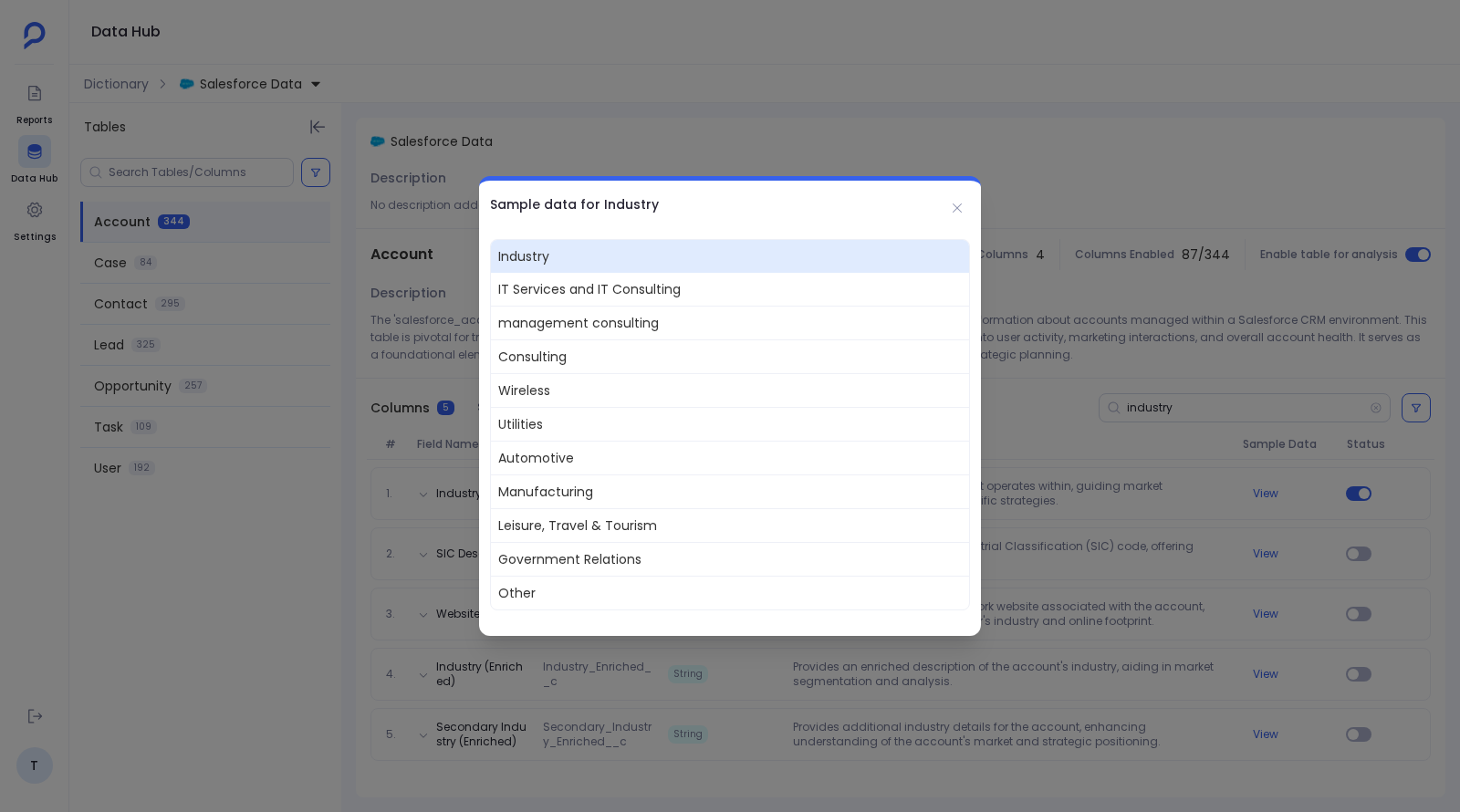
click at [491, 124] on div at bounding box center [730, 406] width 1460 height 812
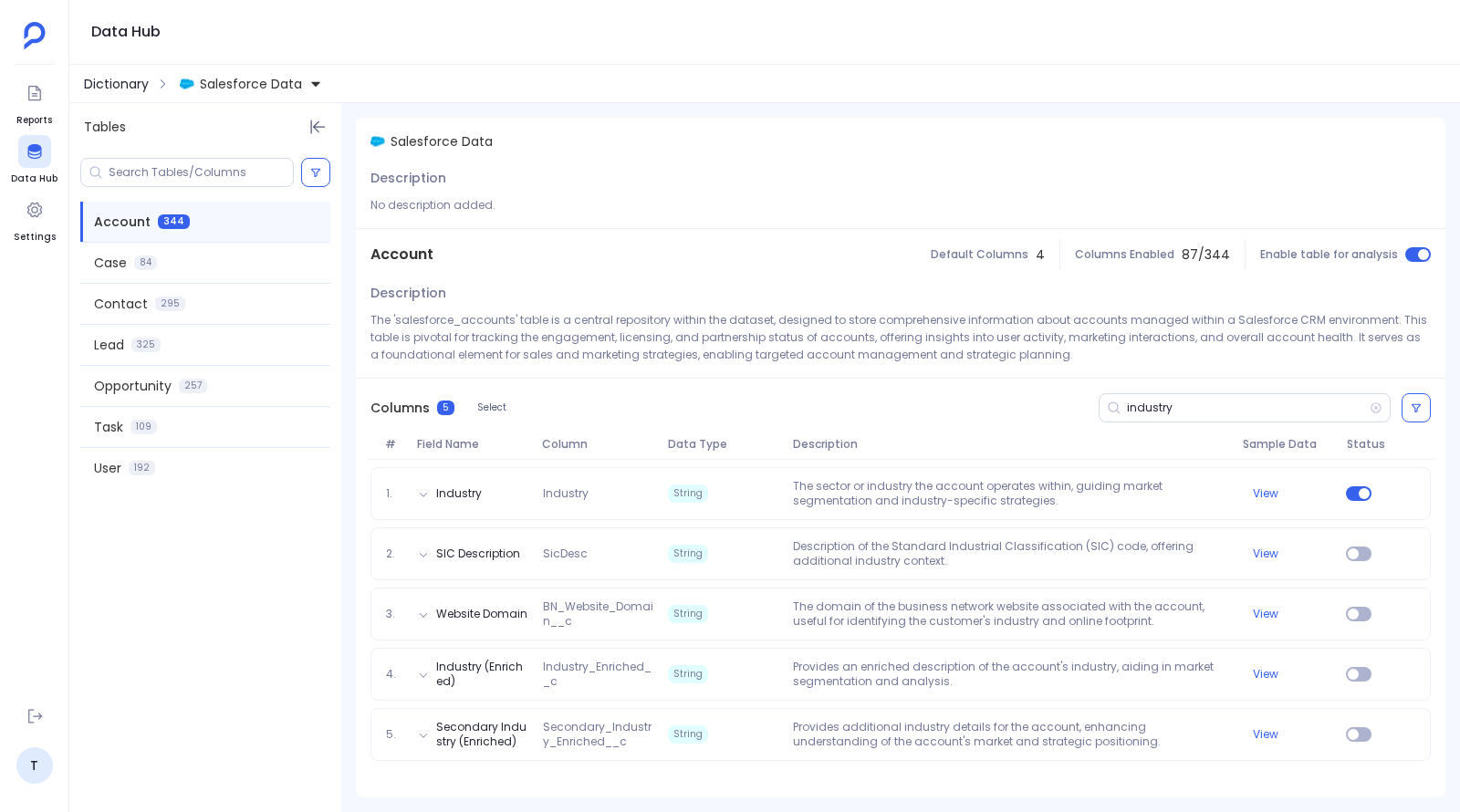
click at [133, 89] on span "Dictionary" at bounding box center [116, 83] width 65 height 18
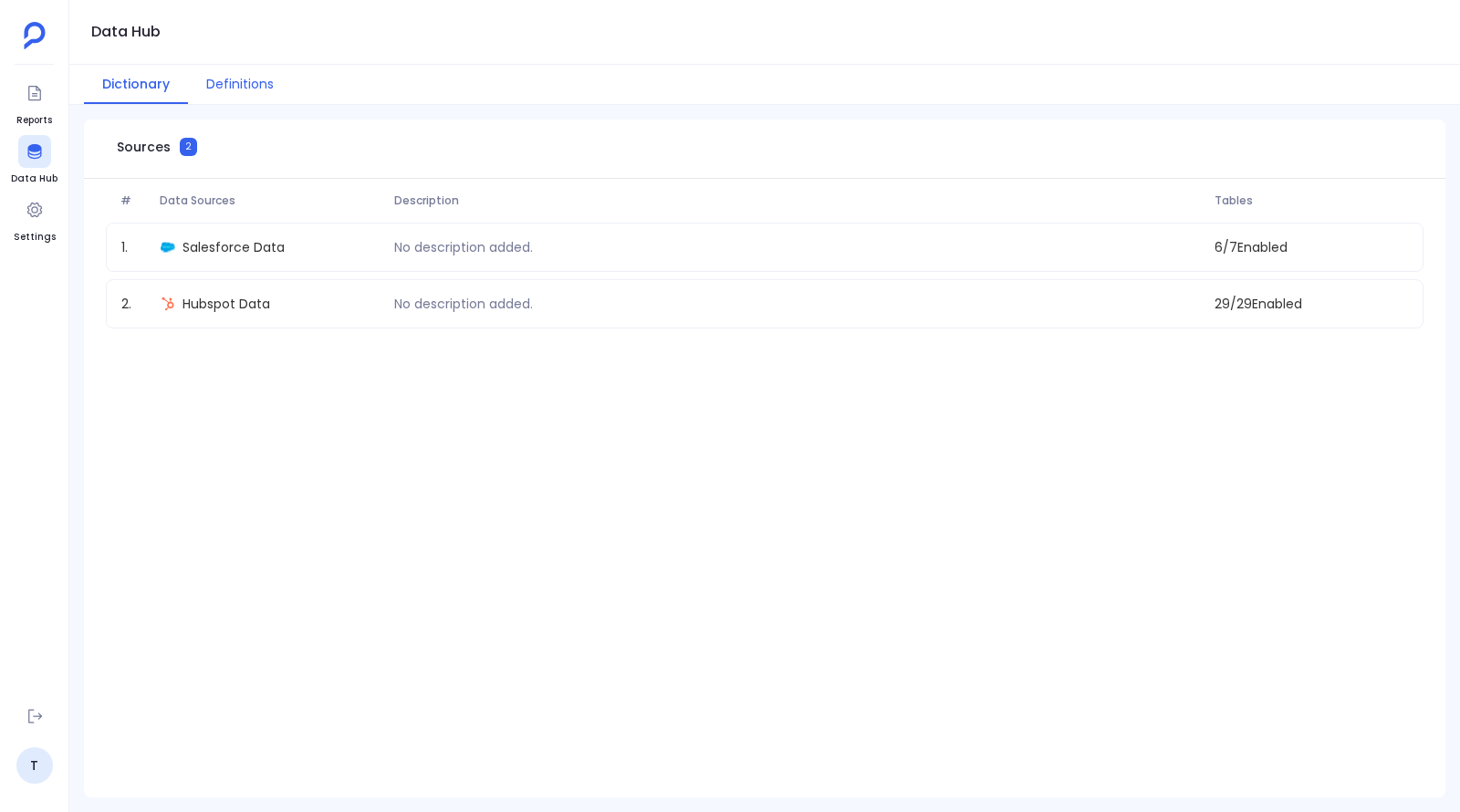
click at [236, 67] on button "Definitions" at bounding box center [240, 85] width 104 height 40
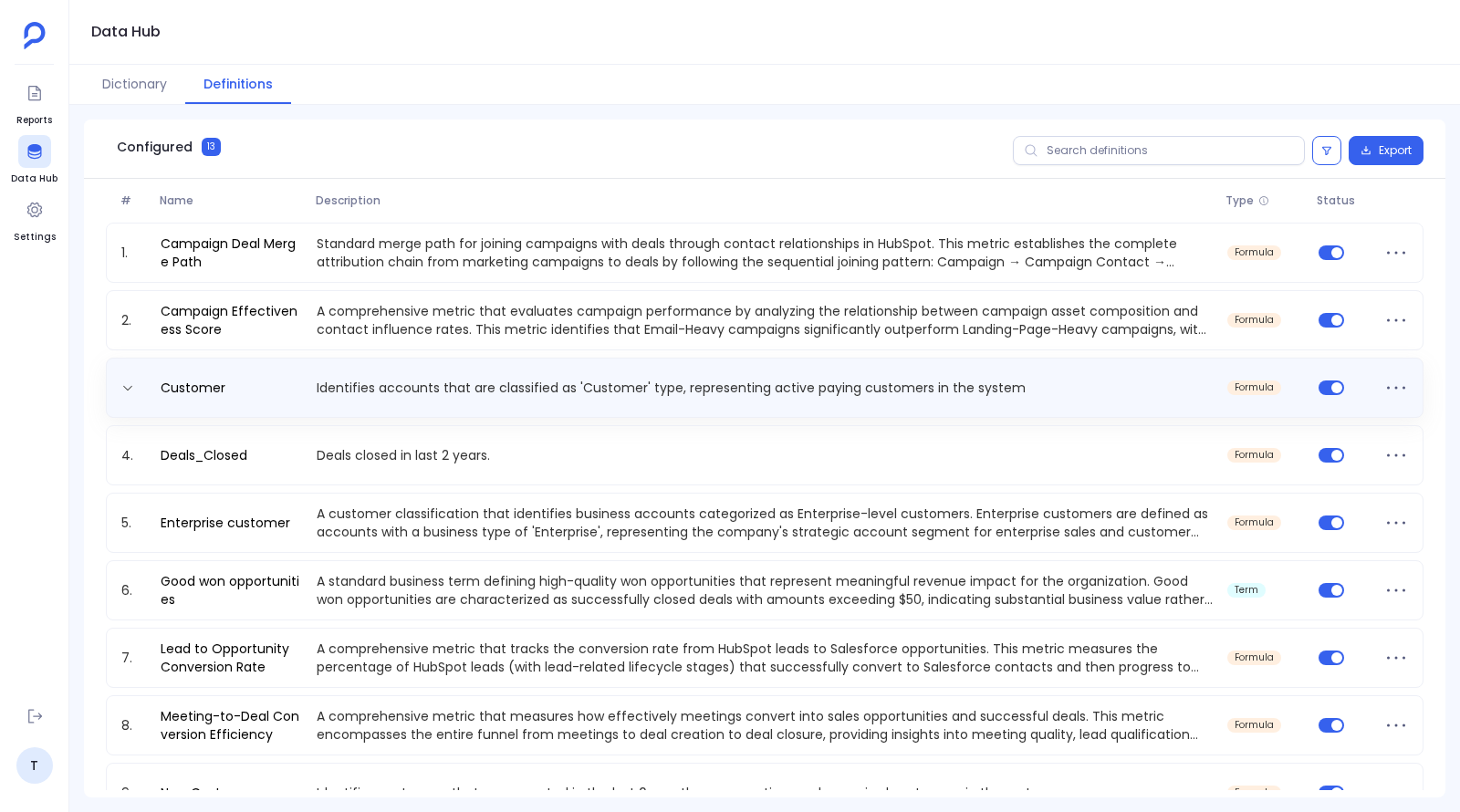
click at [341, 377] on div "Customer Identifies accounts that are classified as 'Customer' type, representi…" at bounding box center [764, 387] width 1301 height 29
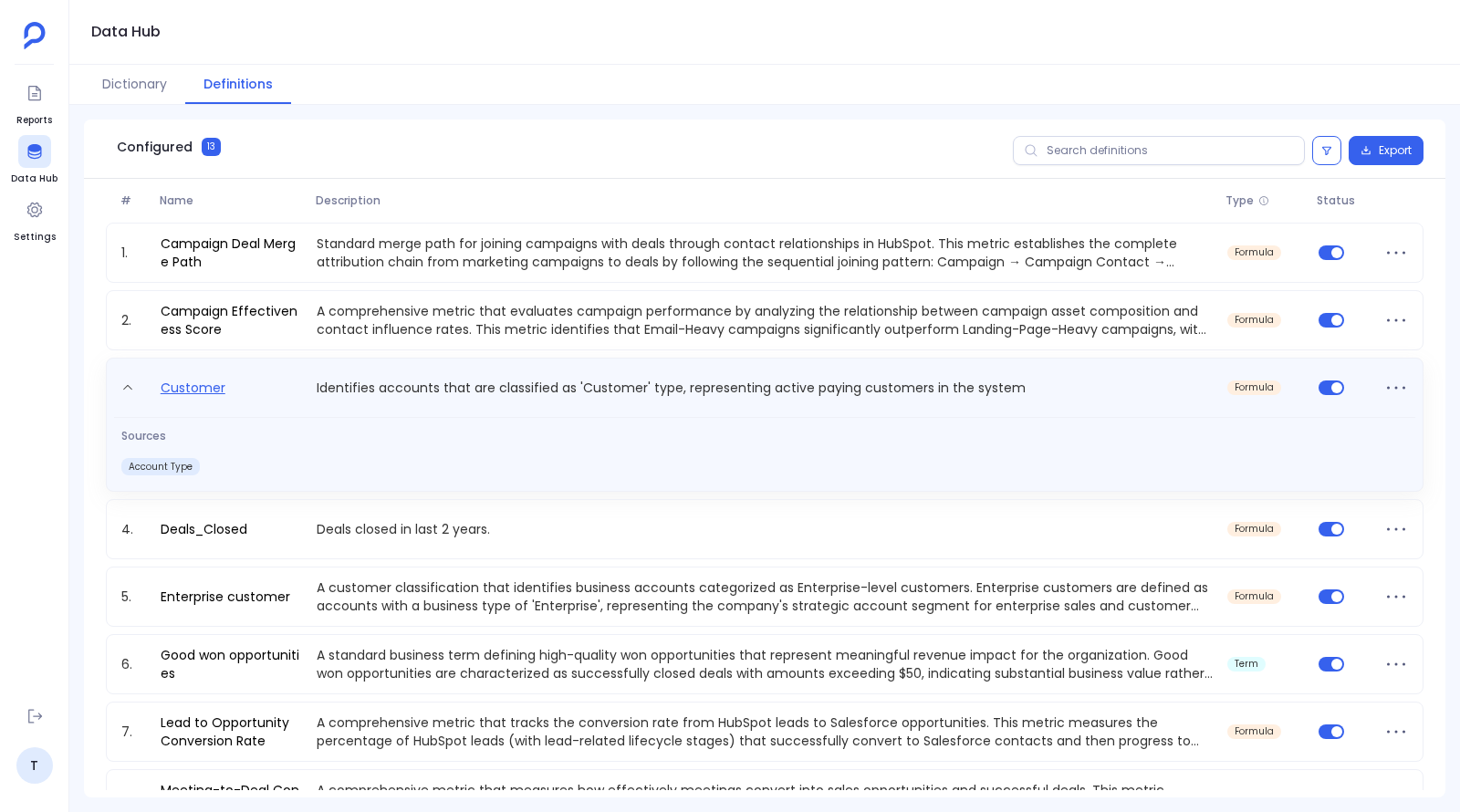
click at [203, 385] on link "Customer" at bounding box center [193, 391] width 79 height 29
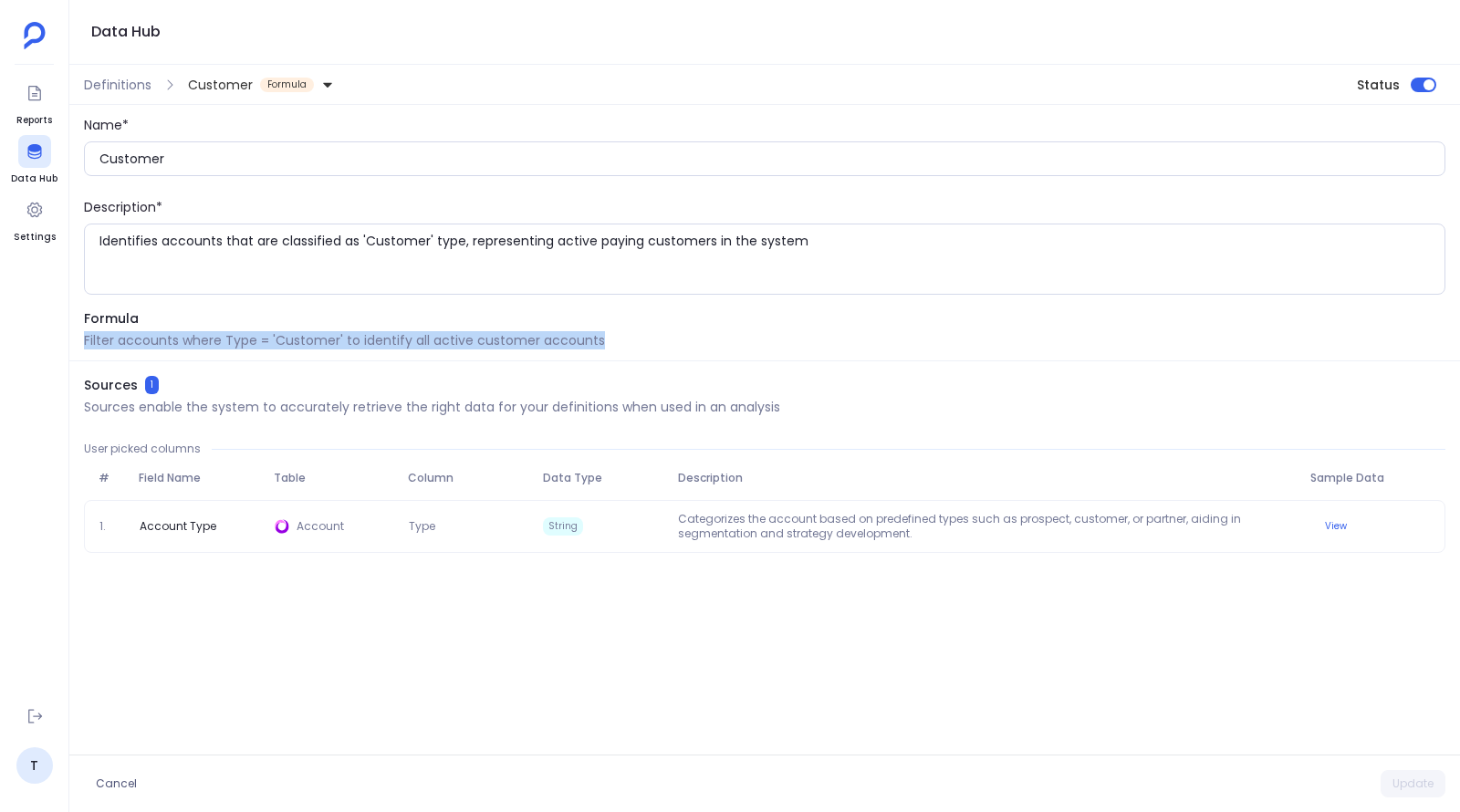
drag, startPoint x: 85, startPoint y: 336, endPoint x: 601, endPoint y: 345, distance: 516.1
click at [601, 345] on p "Filter accounts where Type = 'Customer' to identify all active customer accounts" at bounding box center [764, 340] width 1361 height 18
copy p "Filter accounts where Type = 'Customer' to identify all active customer accounts"
click at [118, 84] on span "Definitions" at bounding box center [118, 84] width 68 height 18
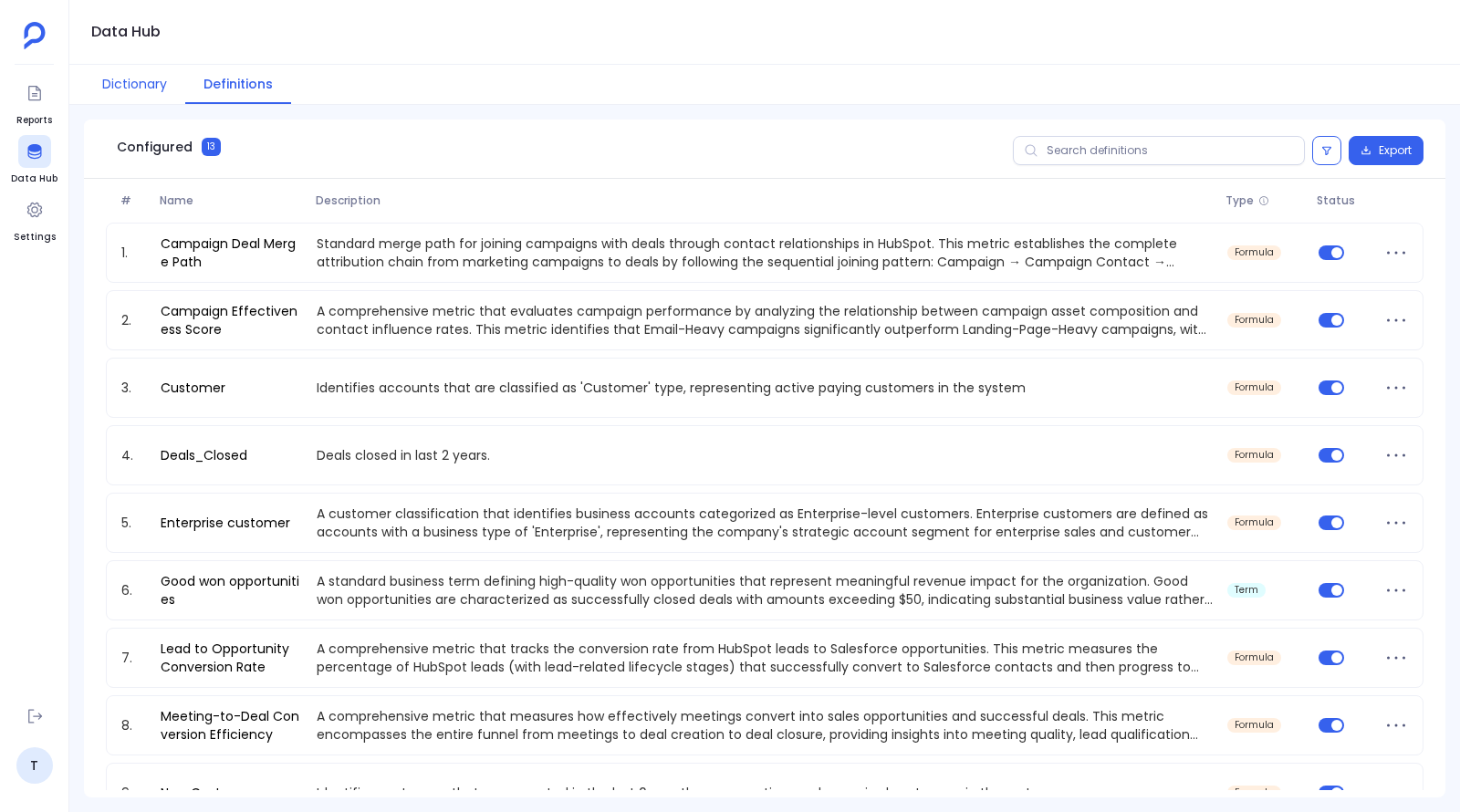
click at [112, 85] on button "Dictionary" at bounding box center [135, 85] width 102 height 40
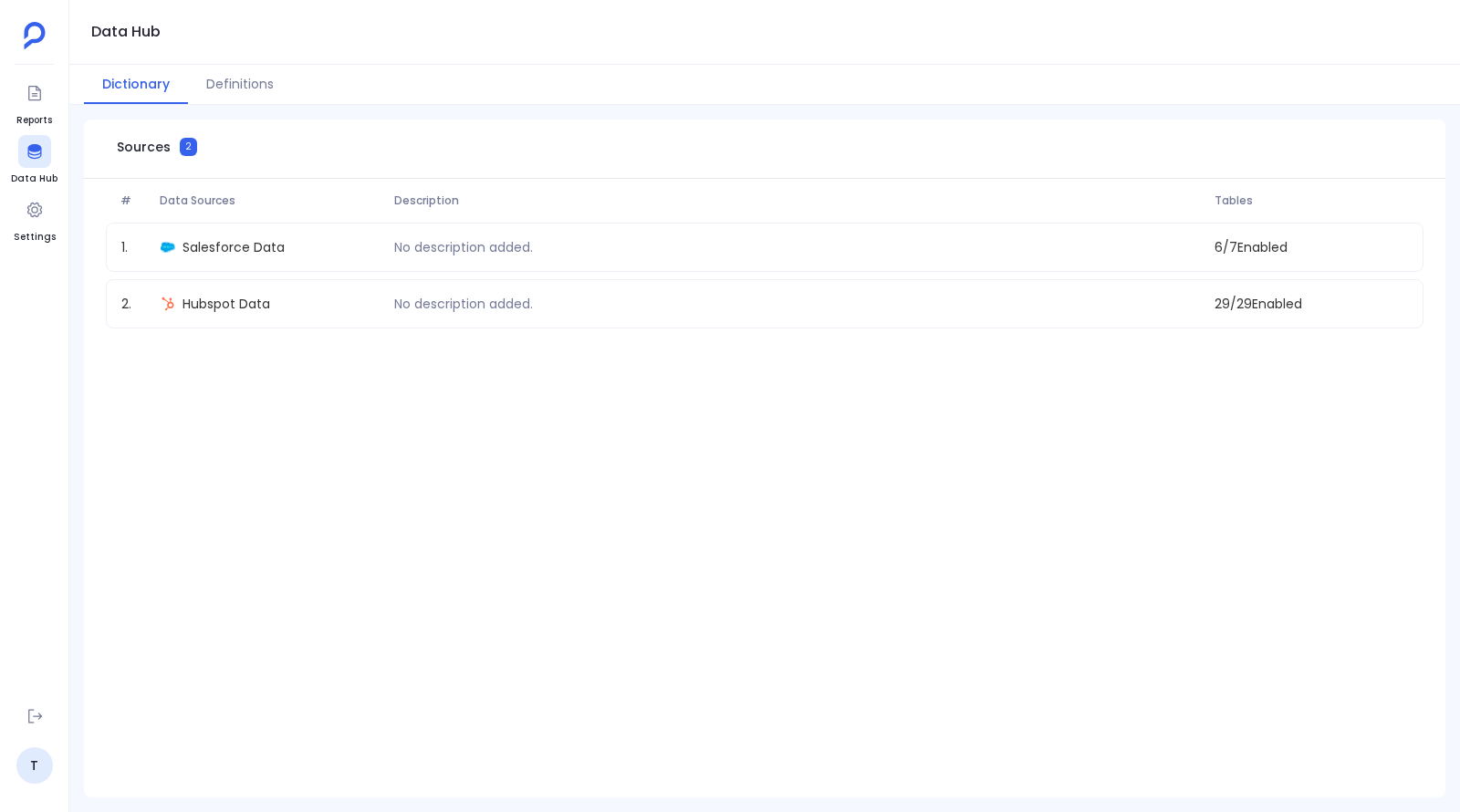
click at [142, 88] on button "Dictionary" at bounding box center [136, 85] width 104 height 40
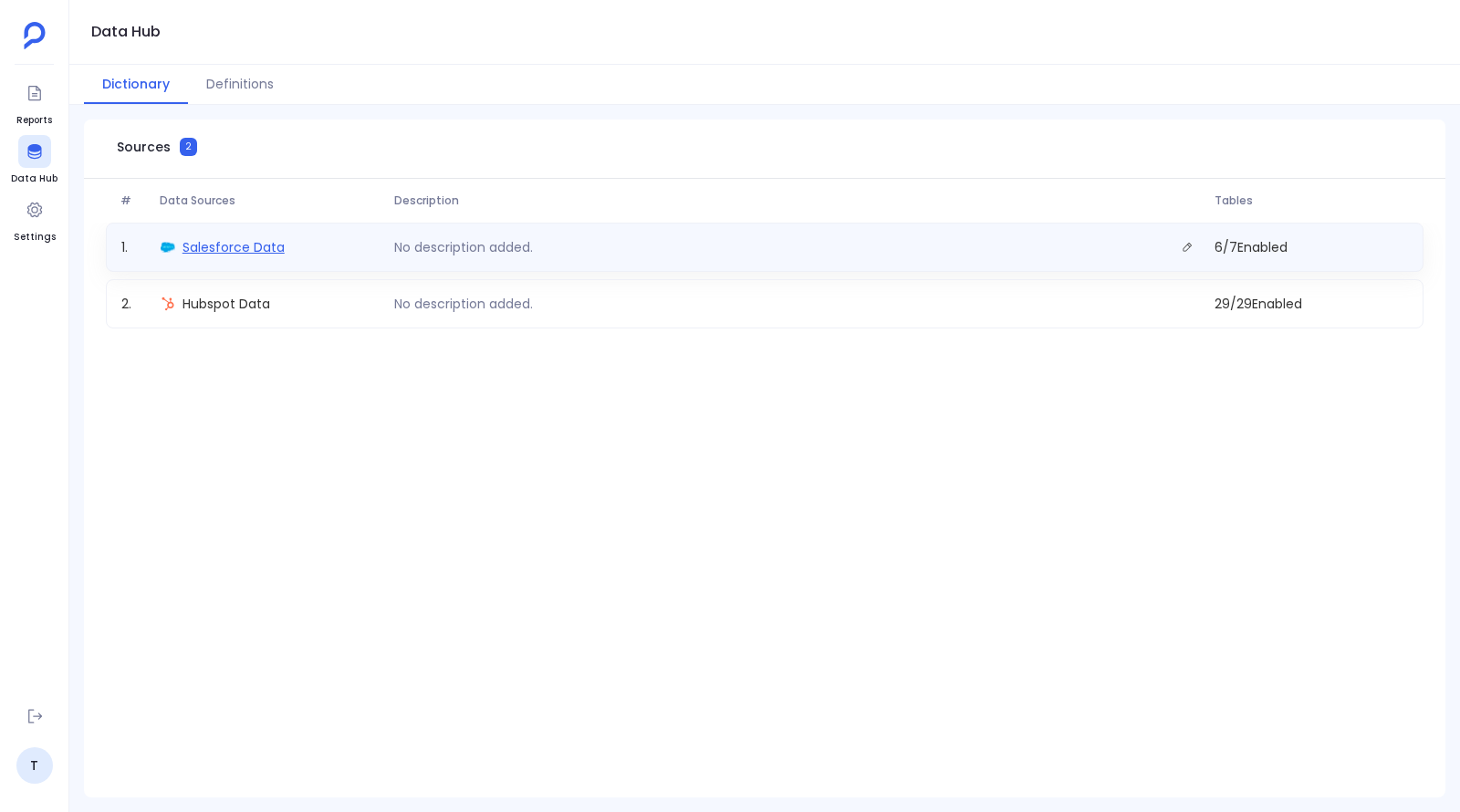
click at [245, 249] on span "Salesforce Data" at bounding box center [234, 247] width 103 height 18
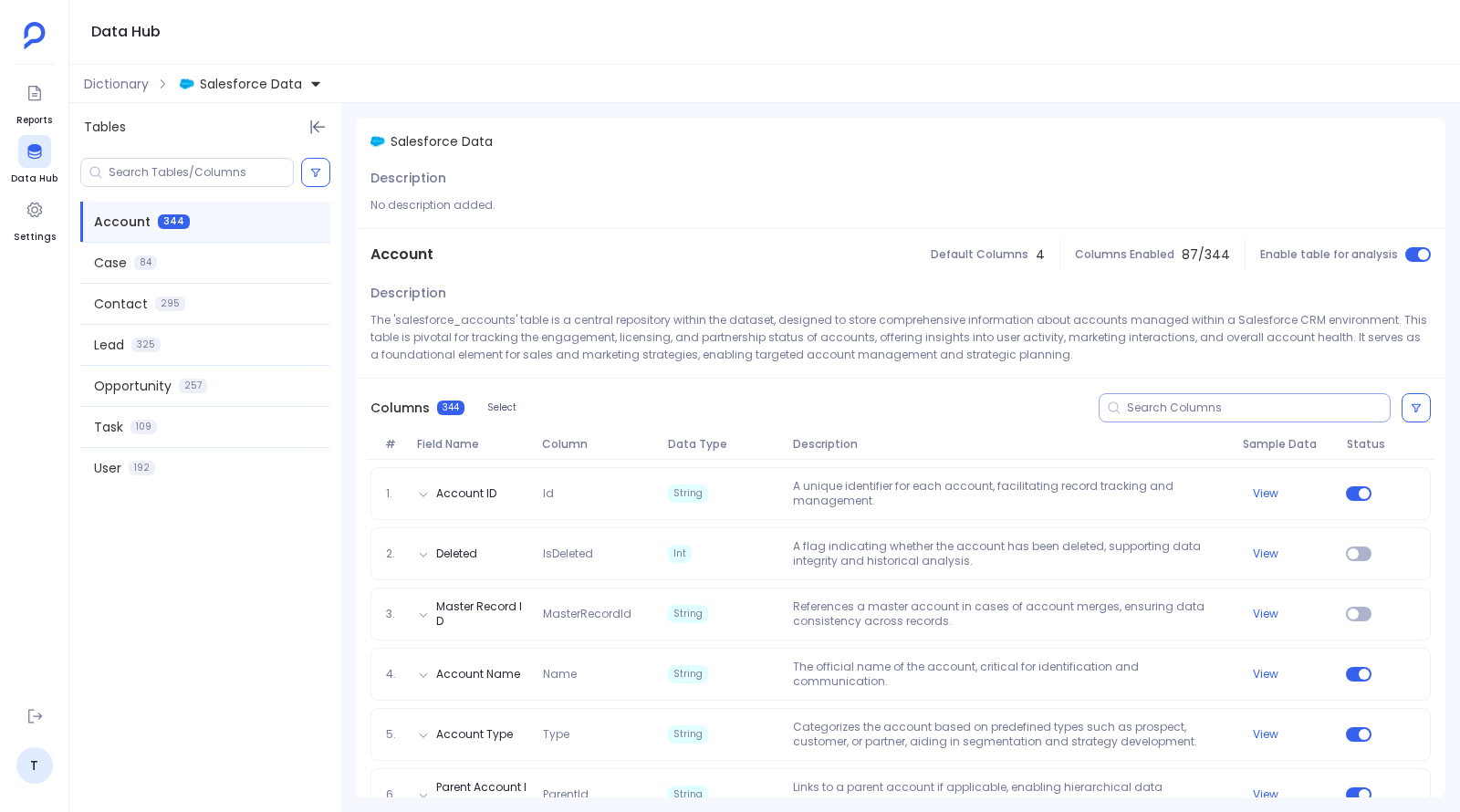
click at [1227, 396] on div at bounding box center [1244, 408] width 292 height 29
click at [1225, 402] on input at bounding box center [1257, 408] width 263 height 15
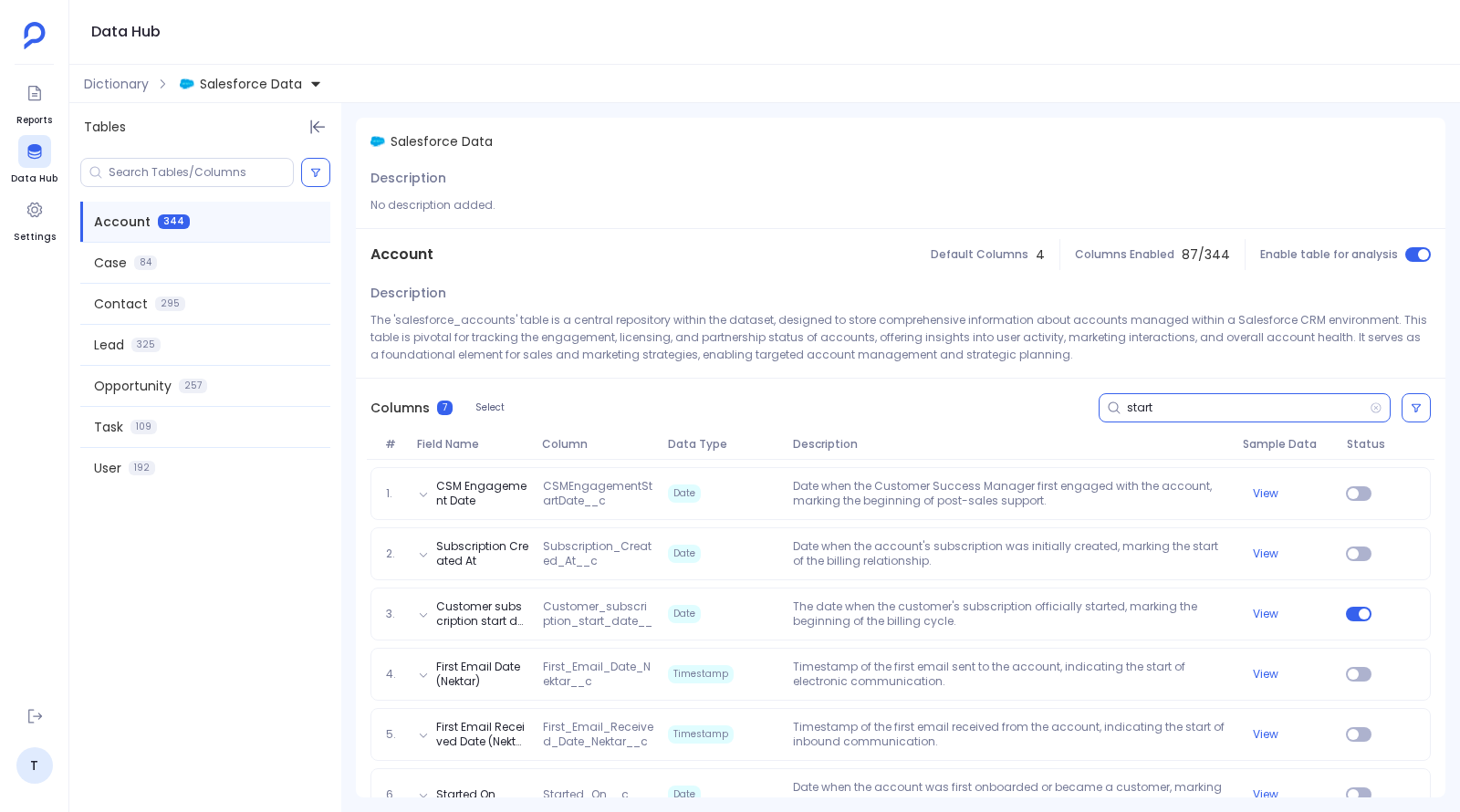
click at [1132, 401] on input "start" at bounding box center [1248, 408] width 243 height 15
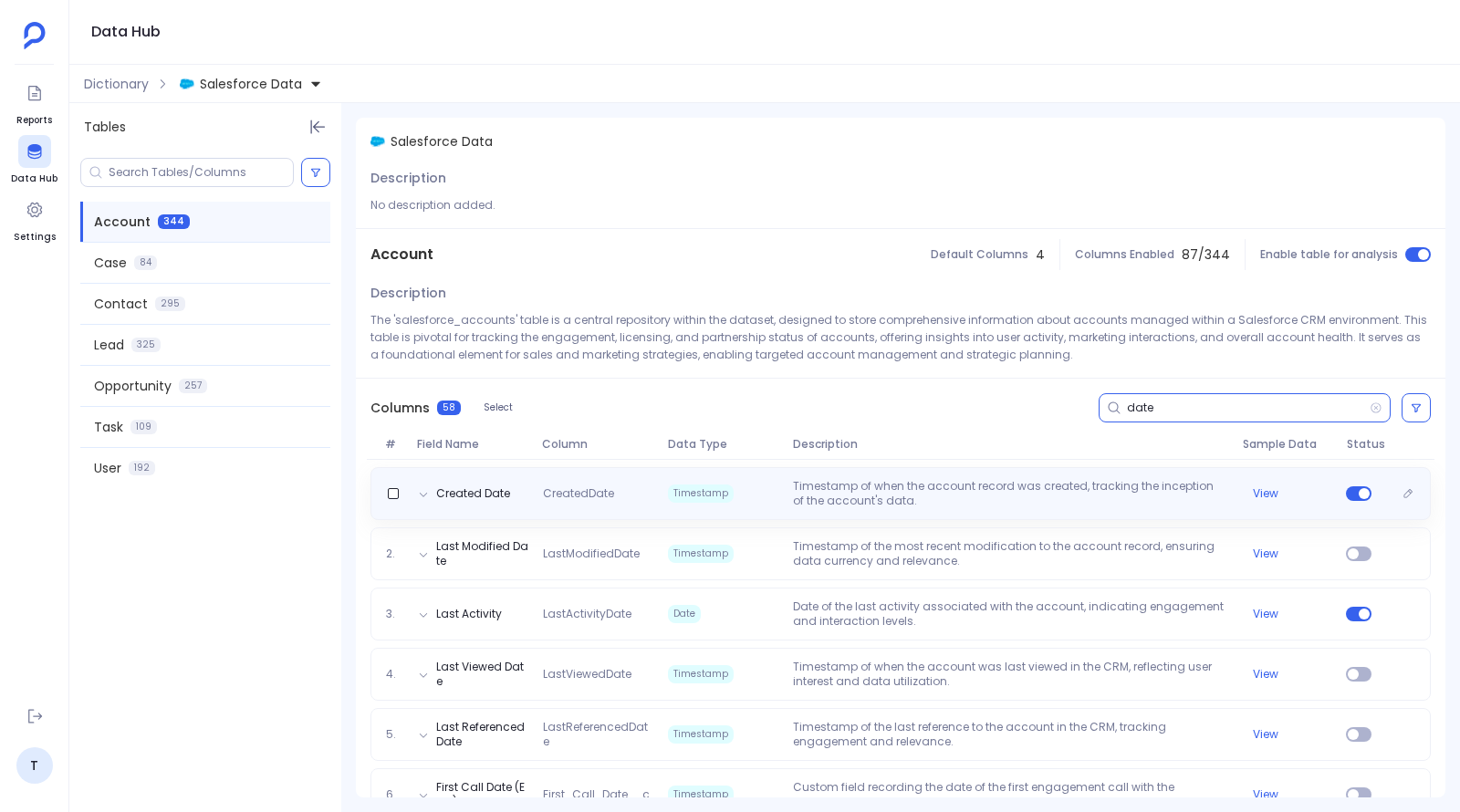
click at [936, 486] on p "Timestamp of when the account record was created, tracking the inception of the…" at bounding box center [1010, 494] width 449 height 29
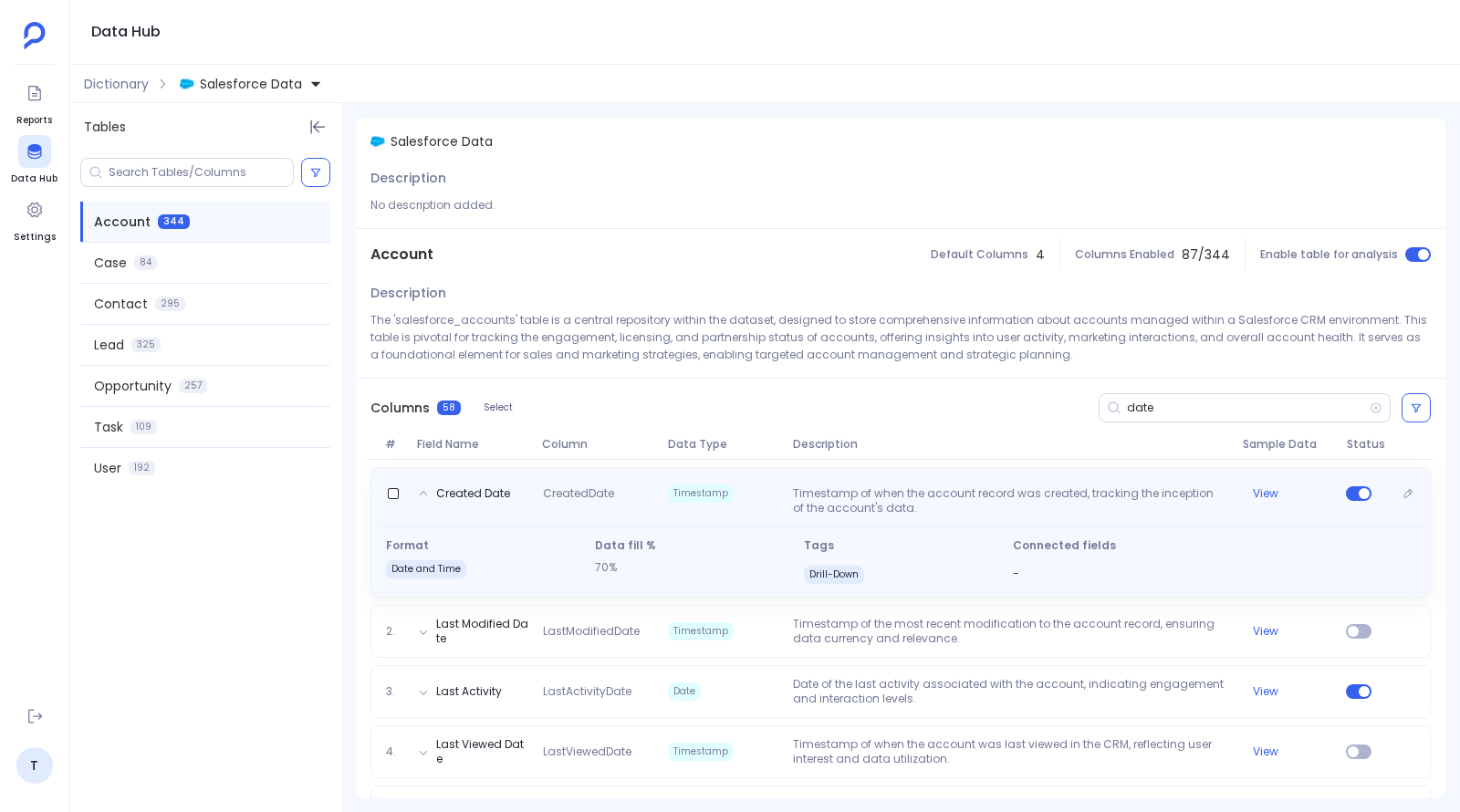
click at [936, 486] on p "Timestamp of when the account record was created, tracking the inception of the…" at bounding box center [1010, 500] width 449 height 29
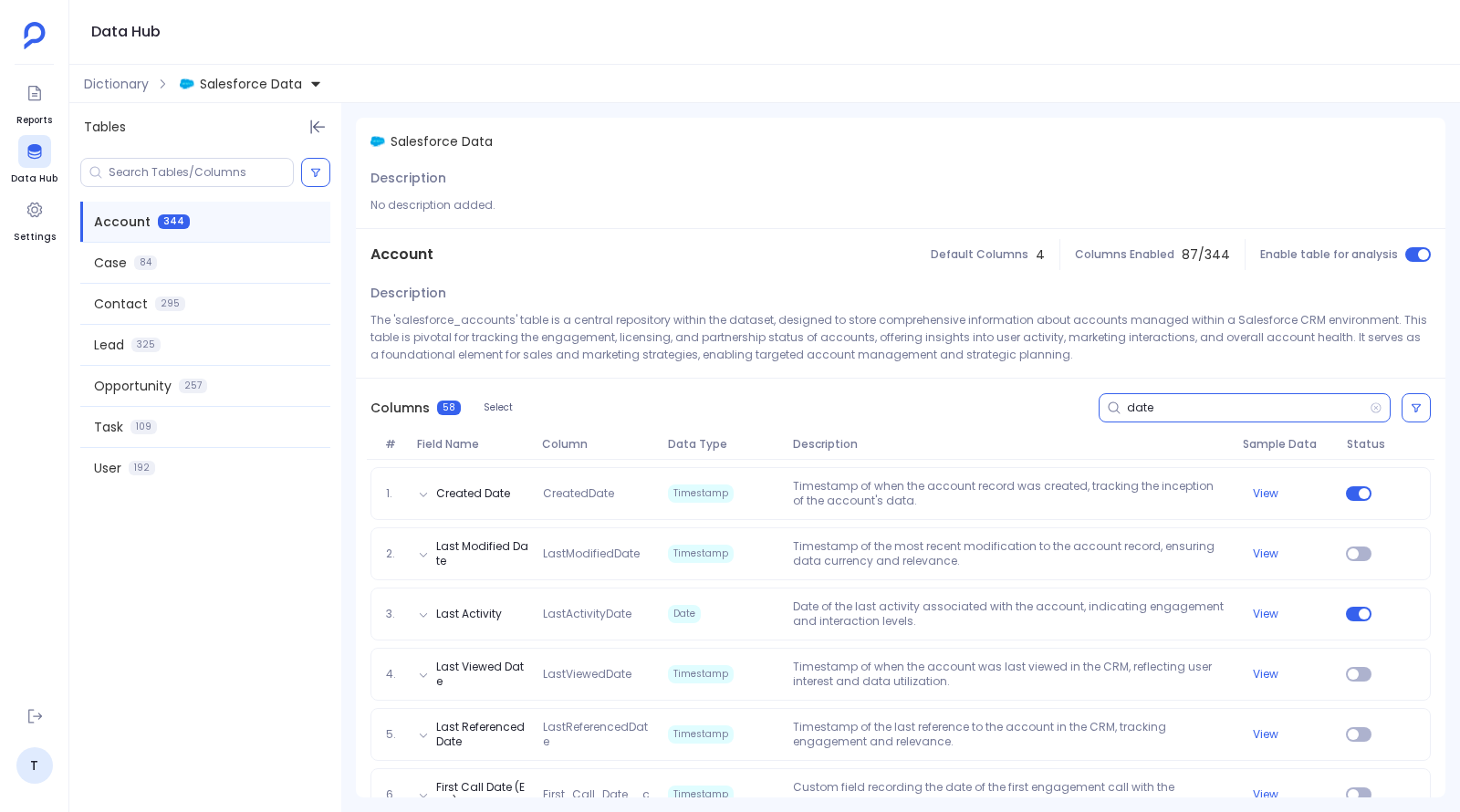
click at [1138, 403] on input "date" at bounding box center [1248, 408] width 243 height 15
paste input "Customer_Start_Date__c"
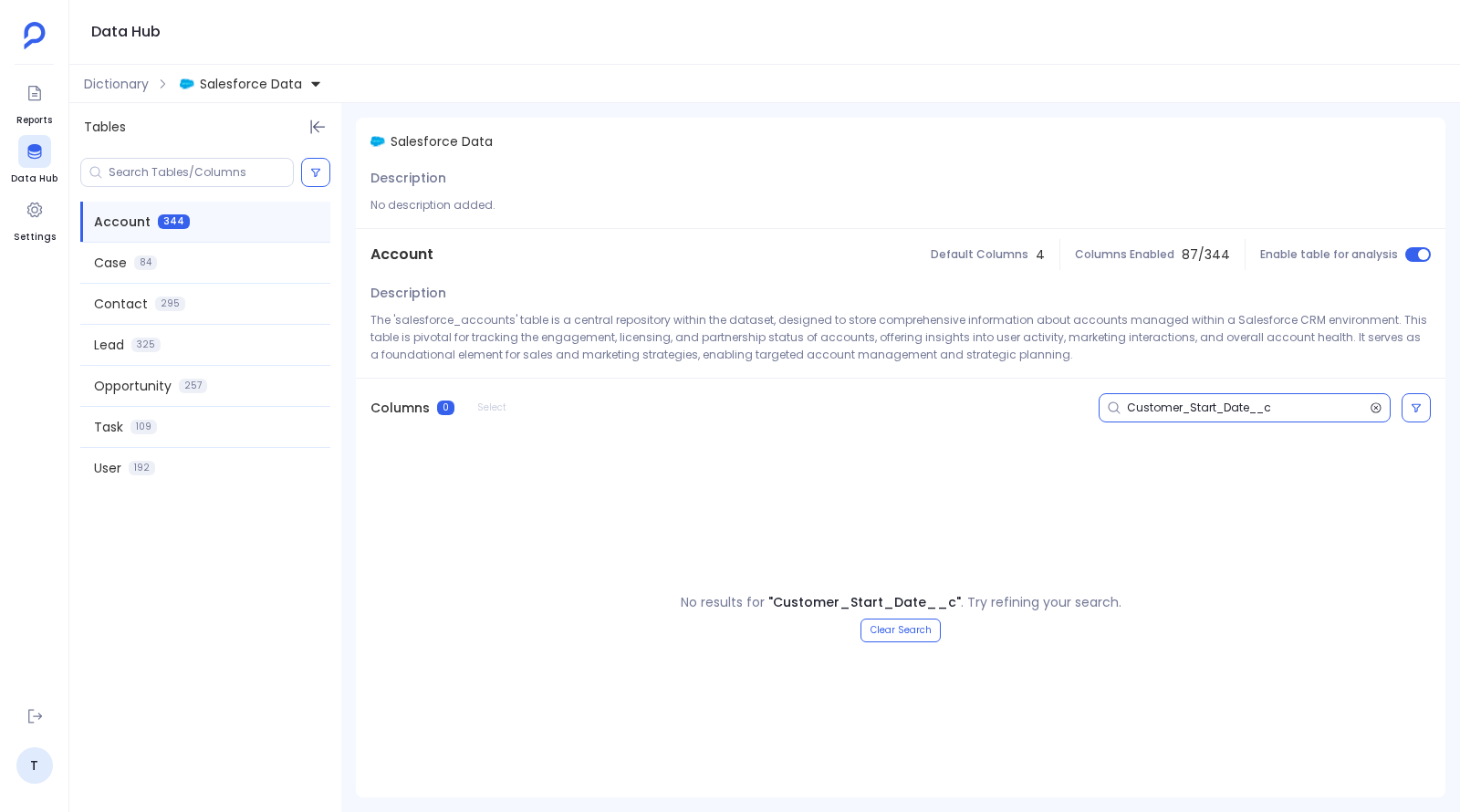
type input "Customer_Start_Date__c"
click at [1379, 408] on icon at bounding box center [1376, 408] width 13 height 15
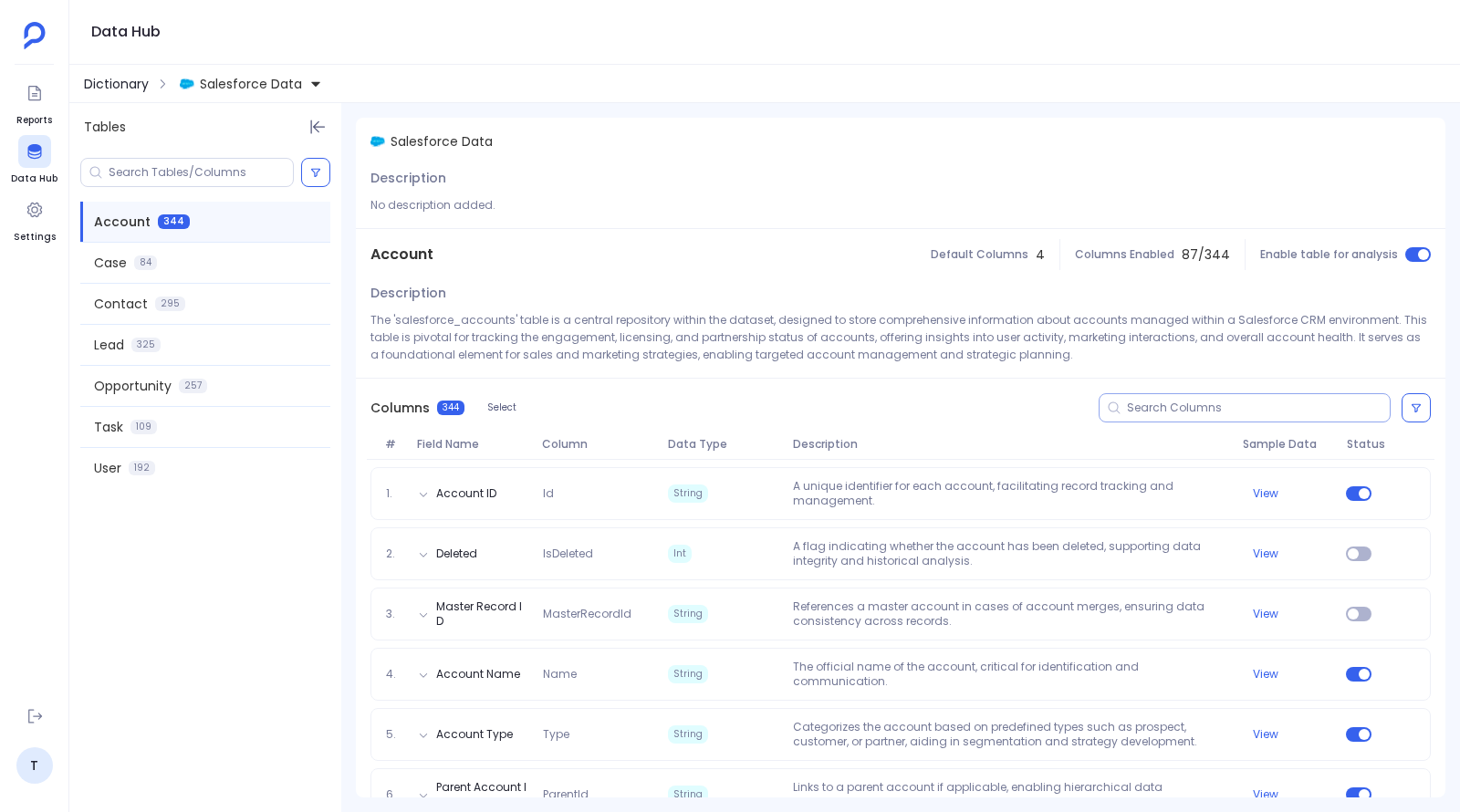
click at [119, 91] on span "Dictionary" at bounding box center [116, 83] width 65 height 18
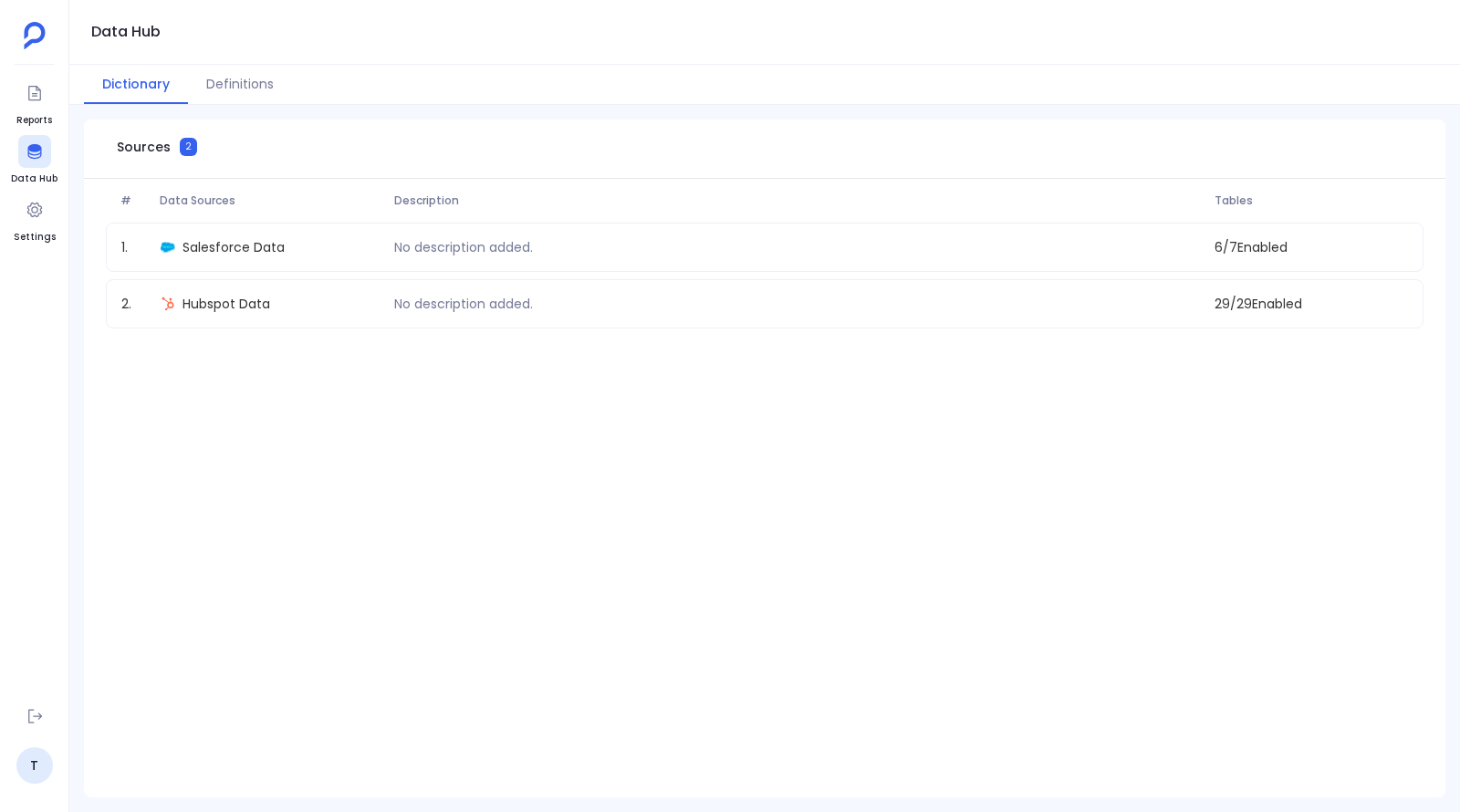
click at [123, 83] on button "Dictionary" at bounding box center [136, 85] width 104 height 40
click at [229, 90] on button "Definitions" at bounding box center [240, 85] width 104 height 40
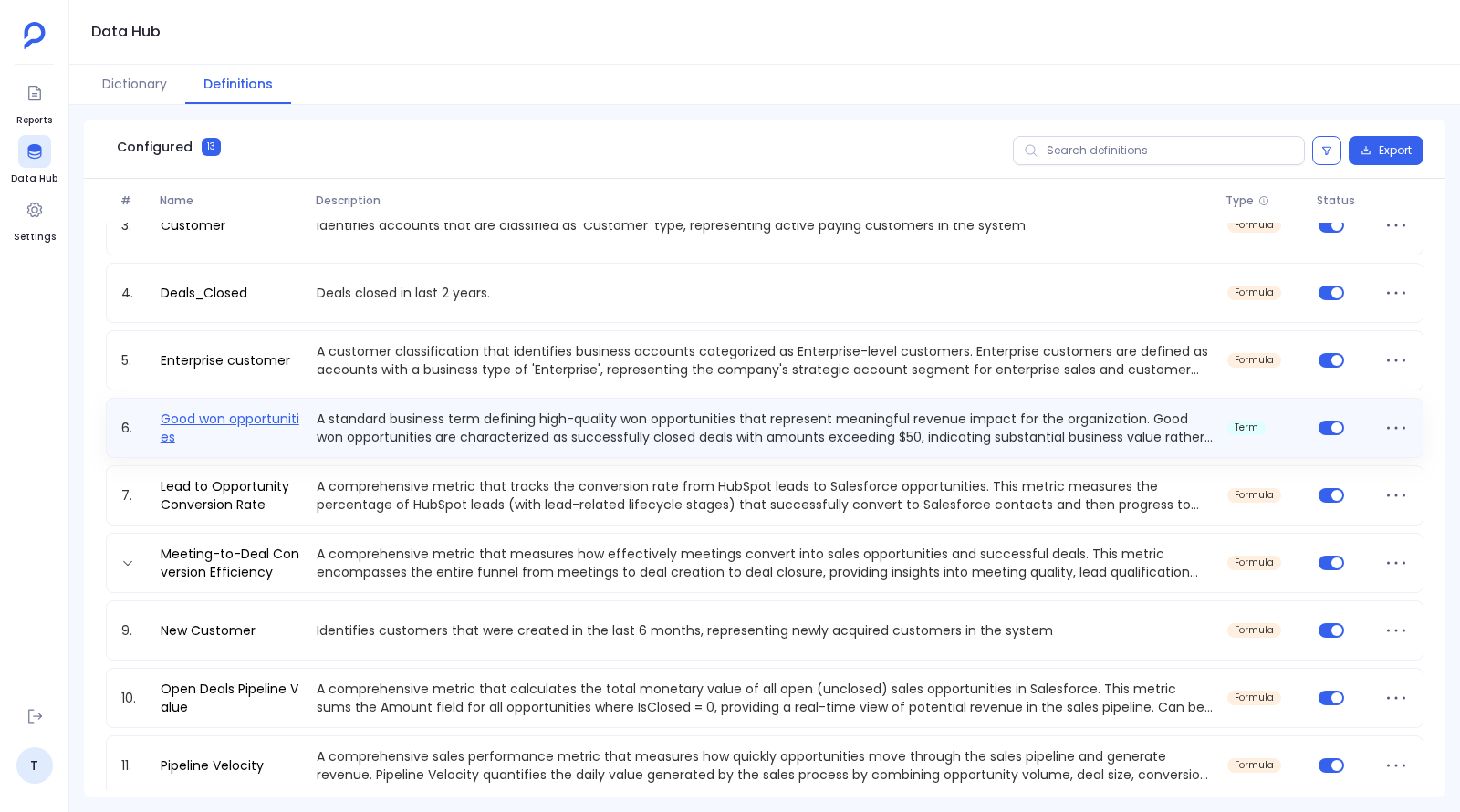
scroll to position [265, 0]
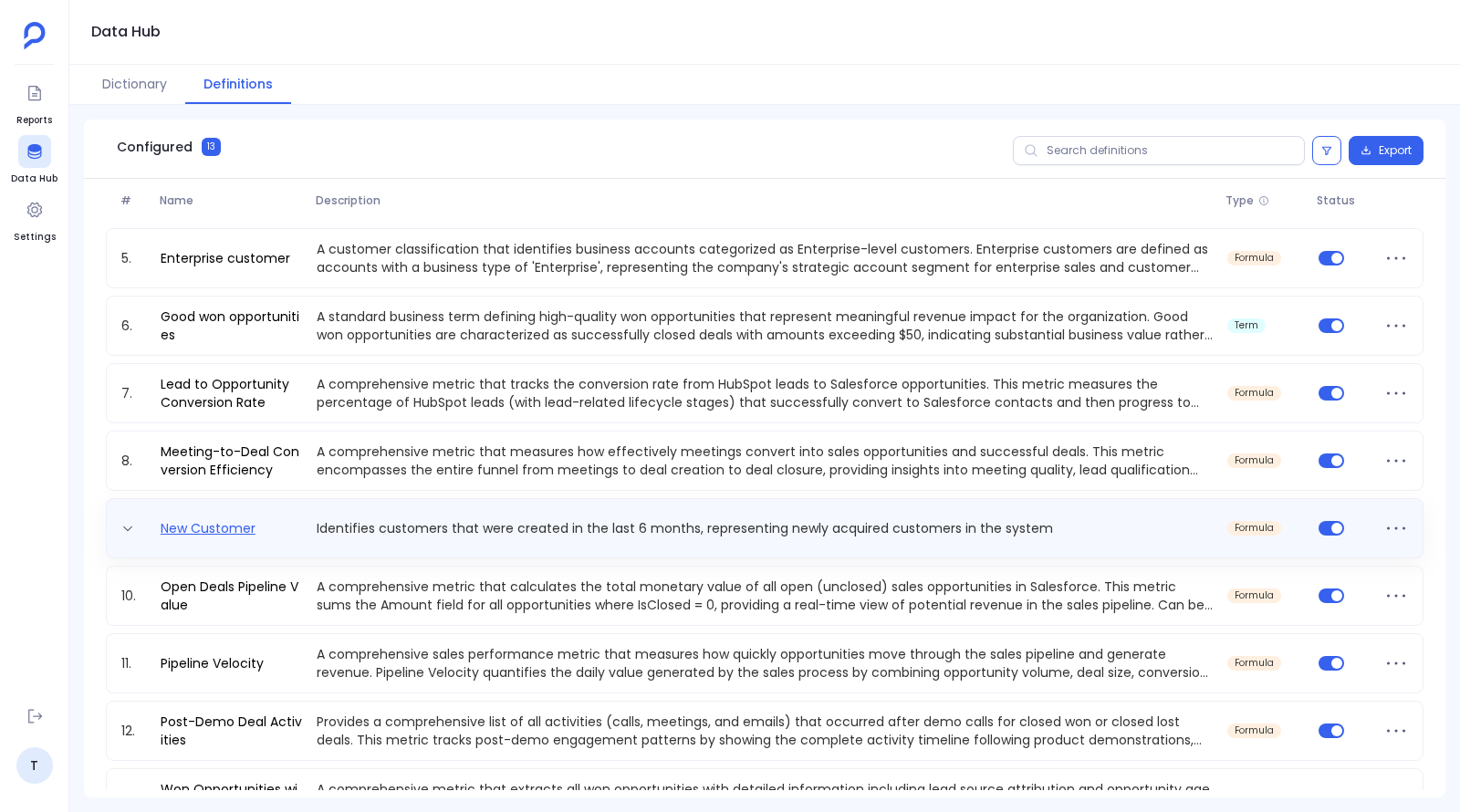
click at [212, 522] on link "New Customer" at bounding box center [208, 528] width 109 height 18
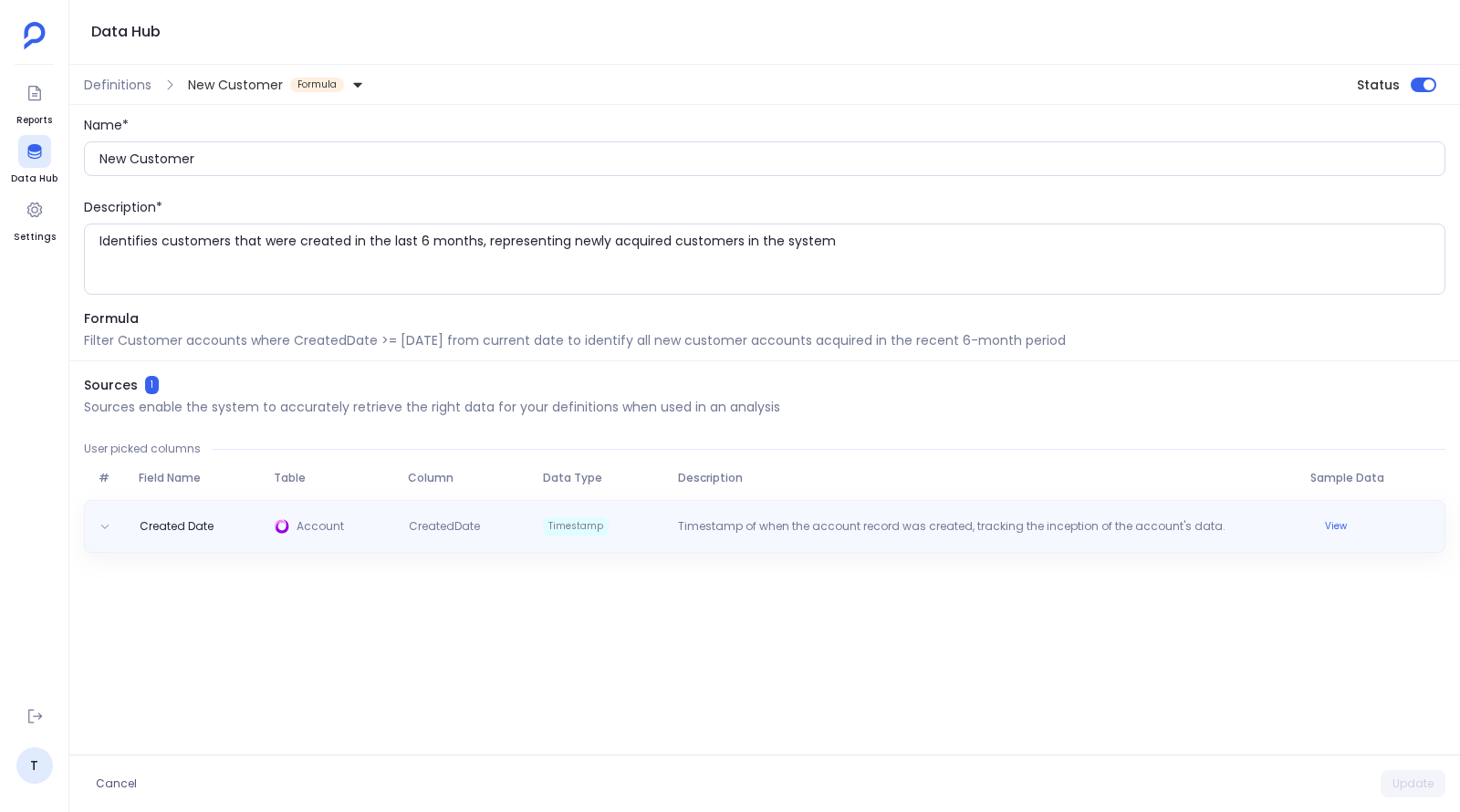
drag, startPoint x: 141, startPoint y: 518, endPoint x: 406, endPoint y: 541, distance: 266.0
click at [141, 519] on span "Created Date" at bounding box center [176, 527] width 89 height 15
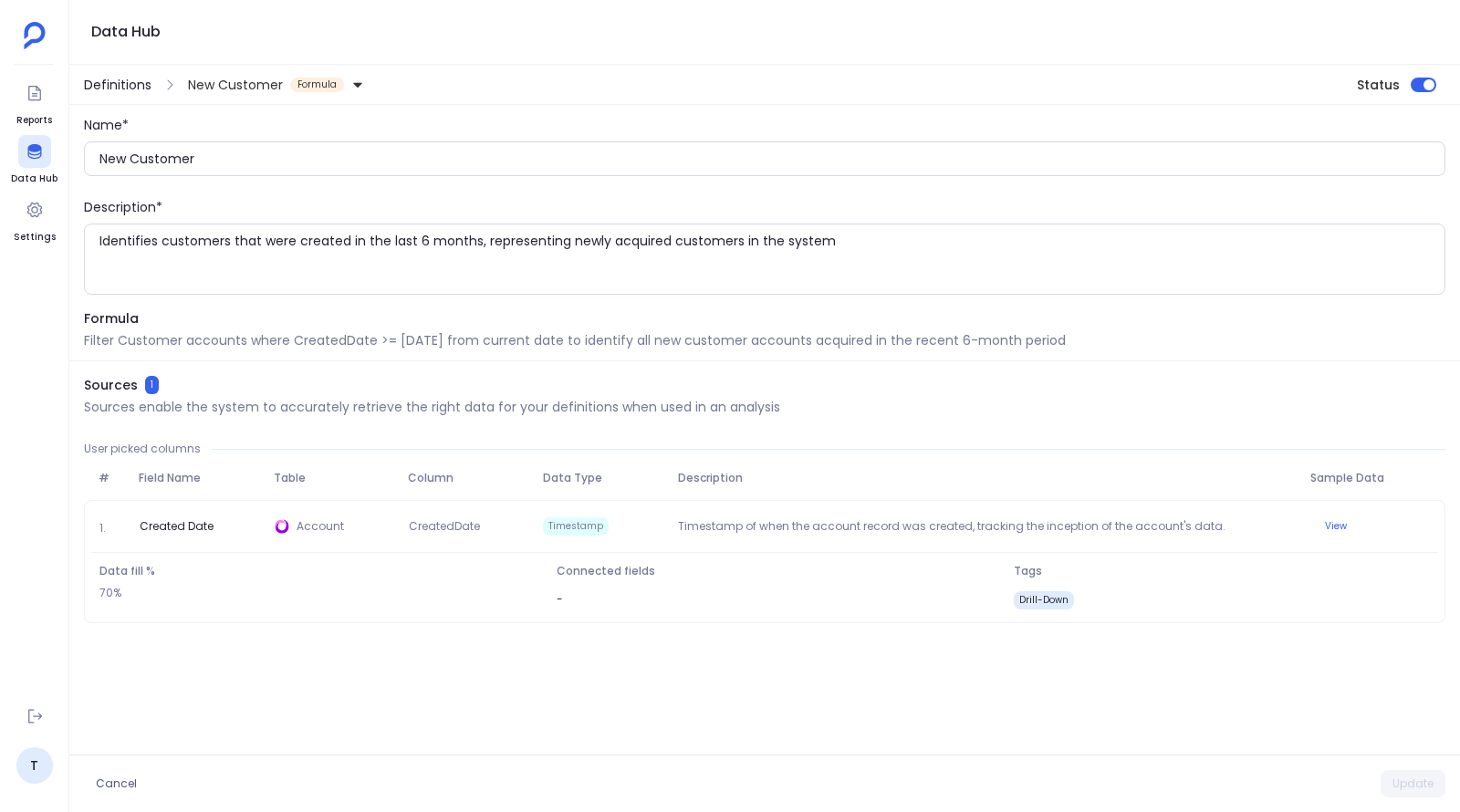
click at [113, 89] on span "Definitions" at bounding box center [118, 84] width 68 height 18
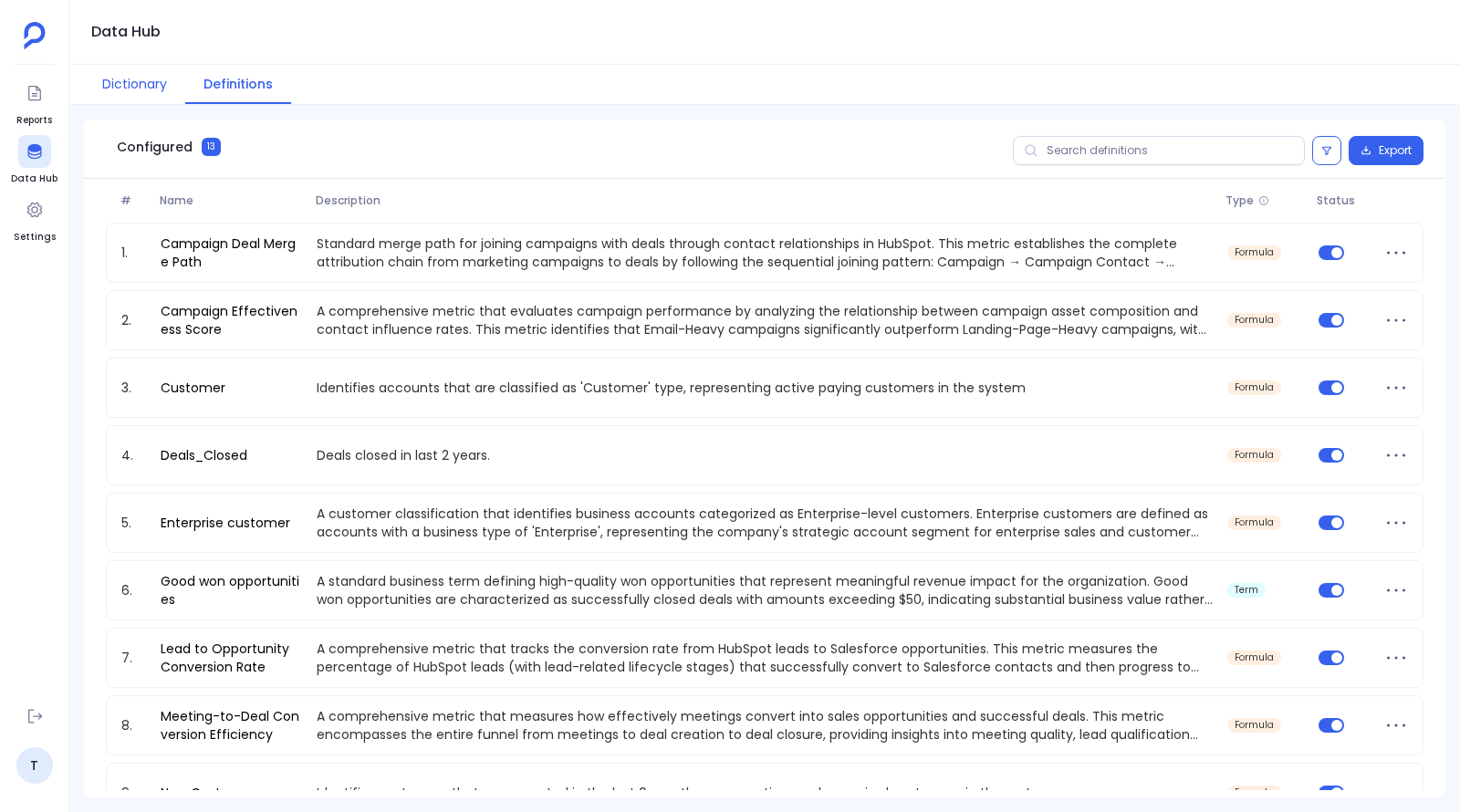
click at [132, 80] on button "Dictionary" at bounding box center [135, 85] width 102 height 40
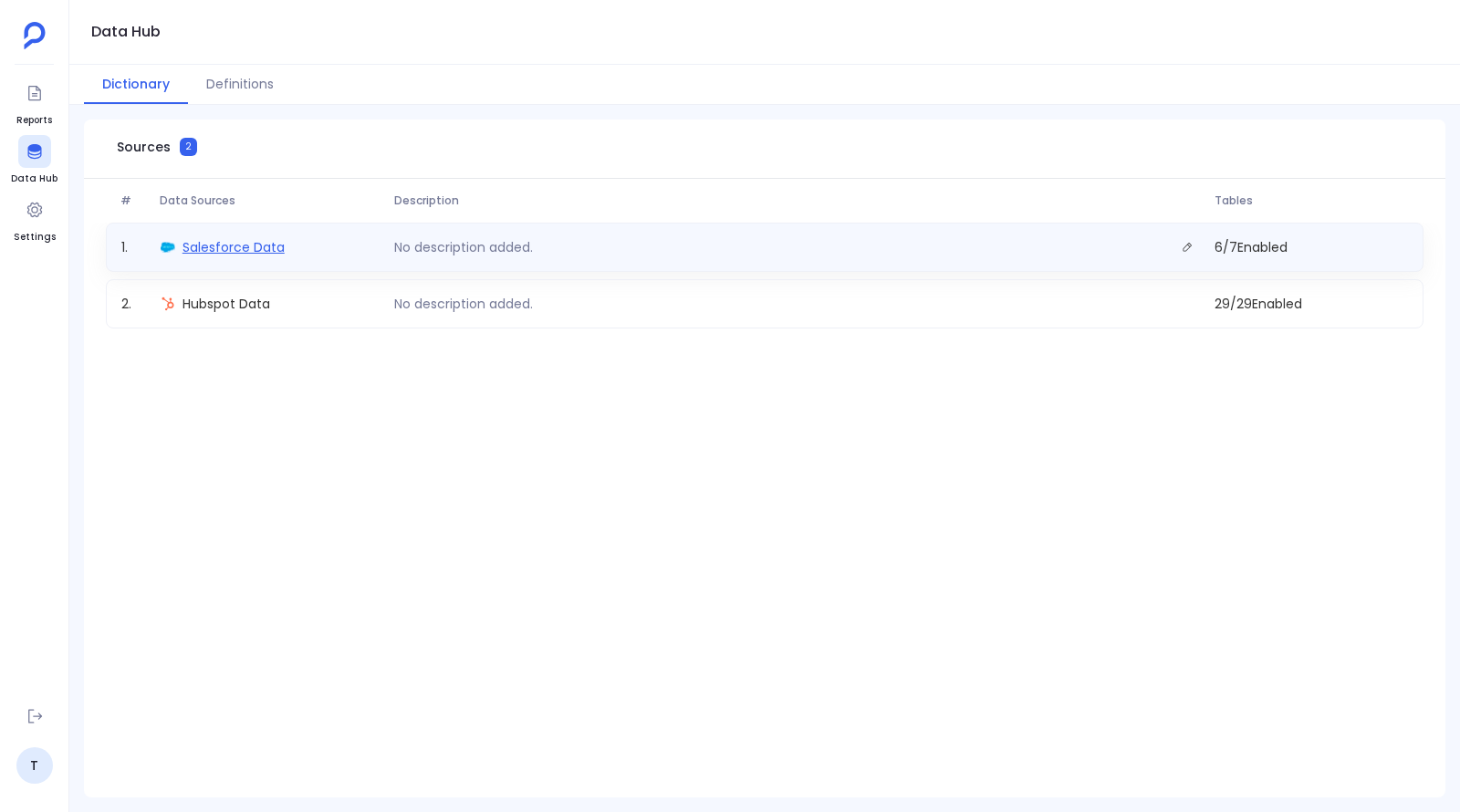
click at [234, 250] on span "Salesforce Data" at bounding box center [234, 247] width 103 height 18
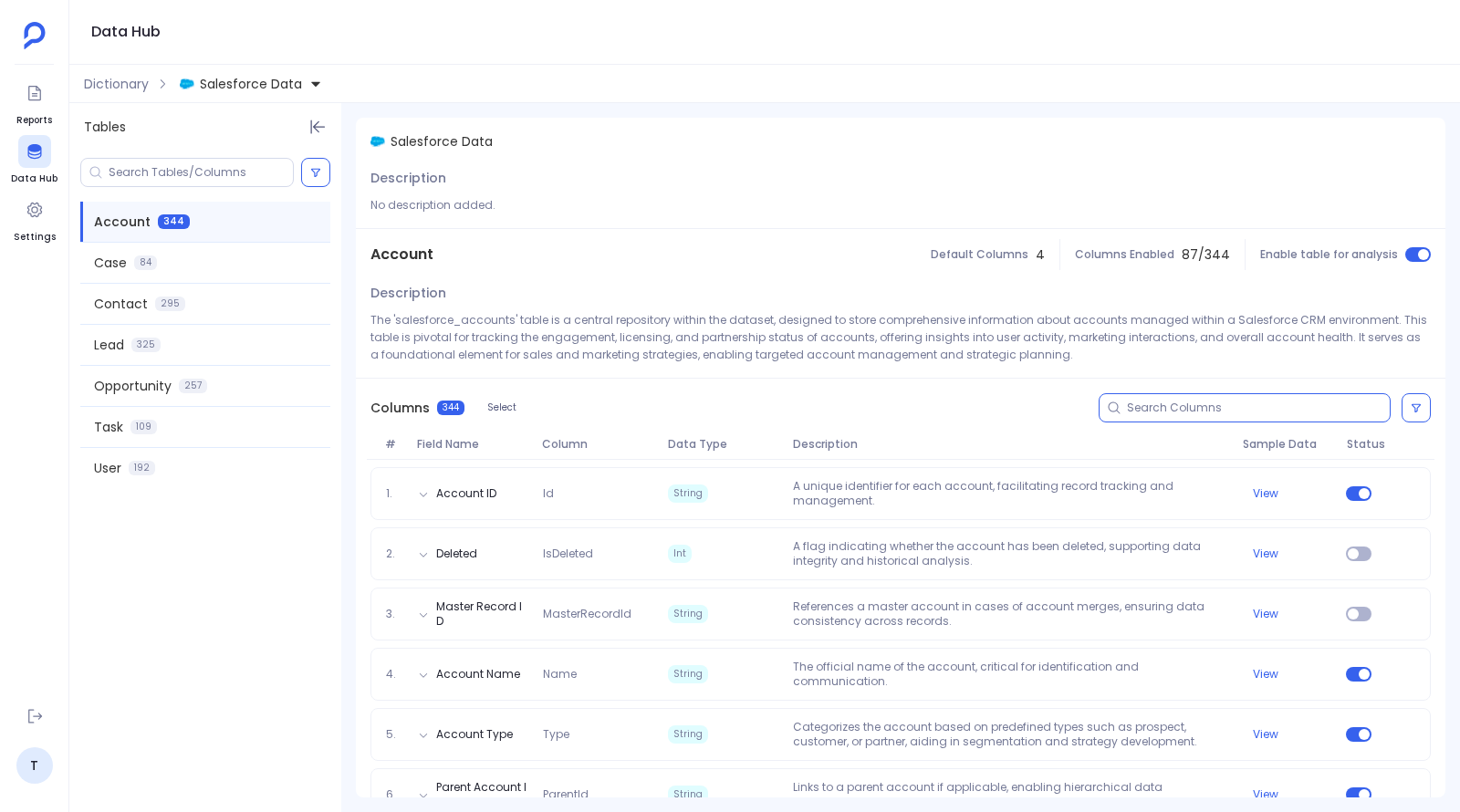
click at [1153, 405] on input at bounding box center [1257, 408] width 263 height 15
paste input "Customer_Start_Date__c"
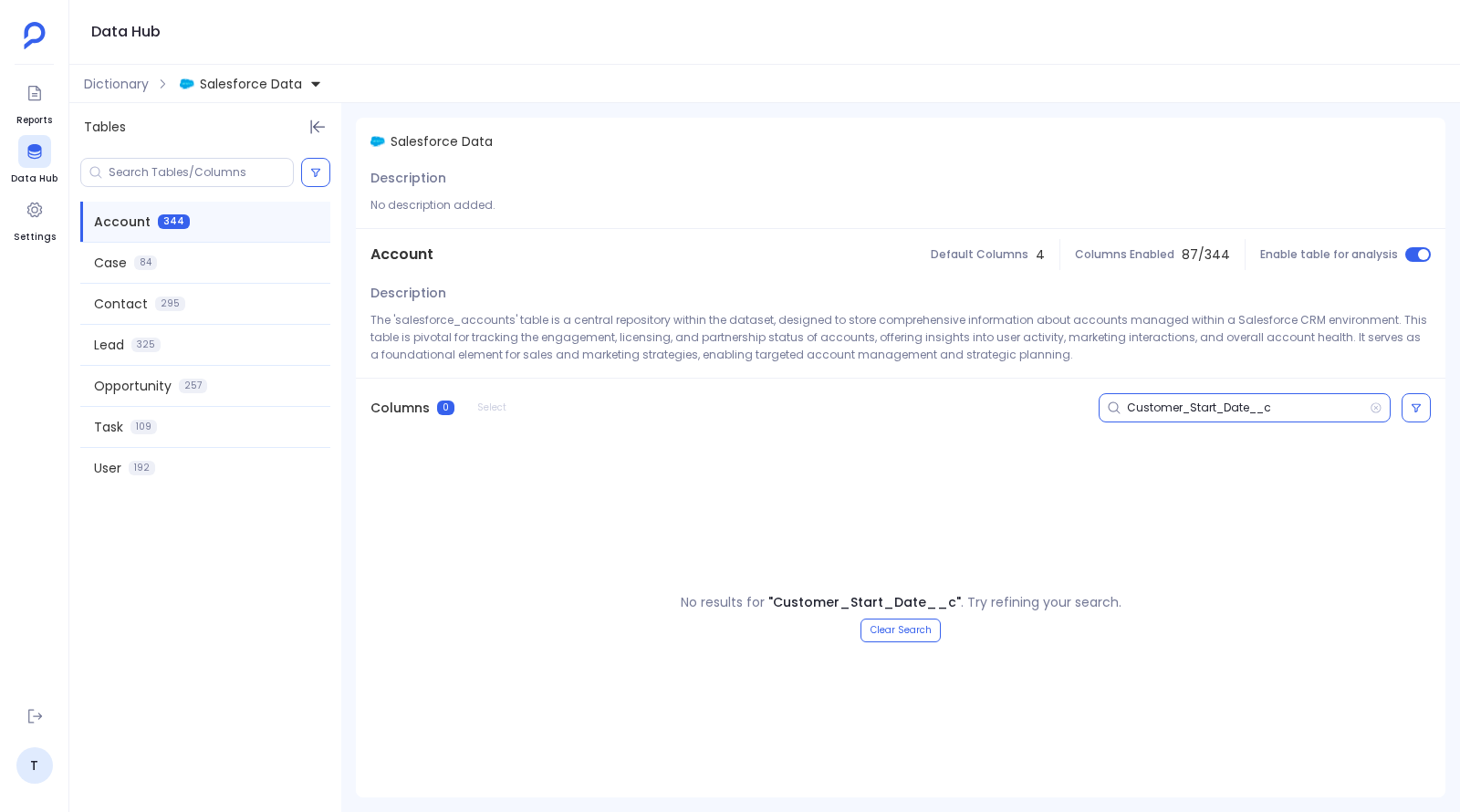
type input "Customer_Start_Date__c"
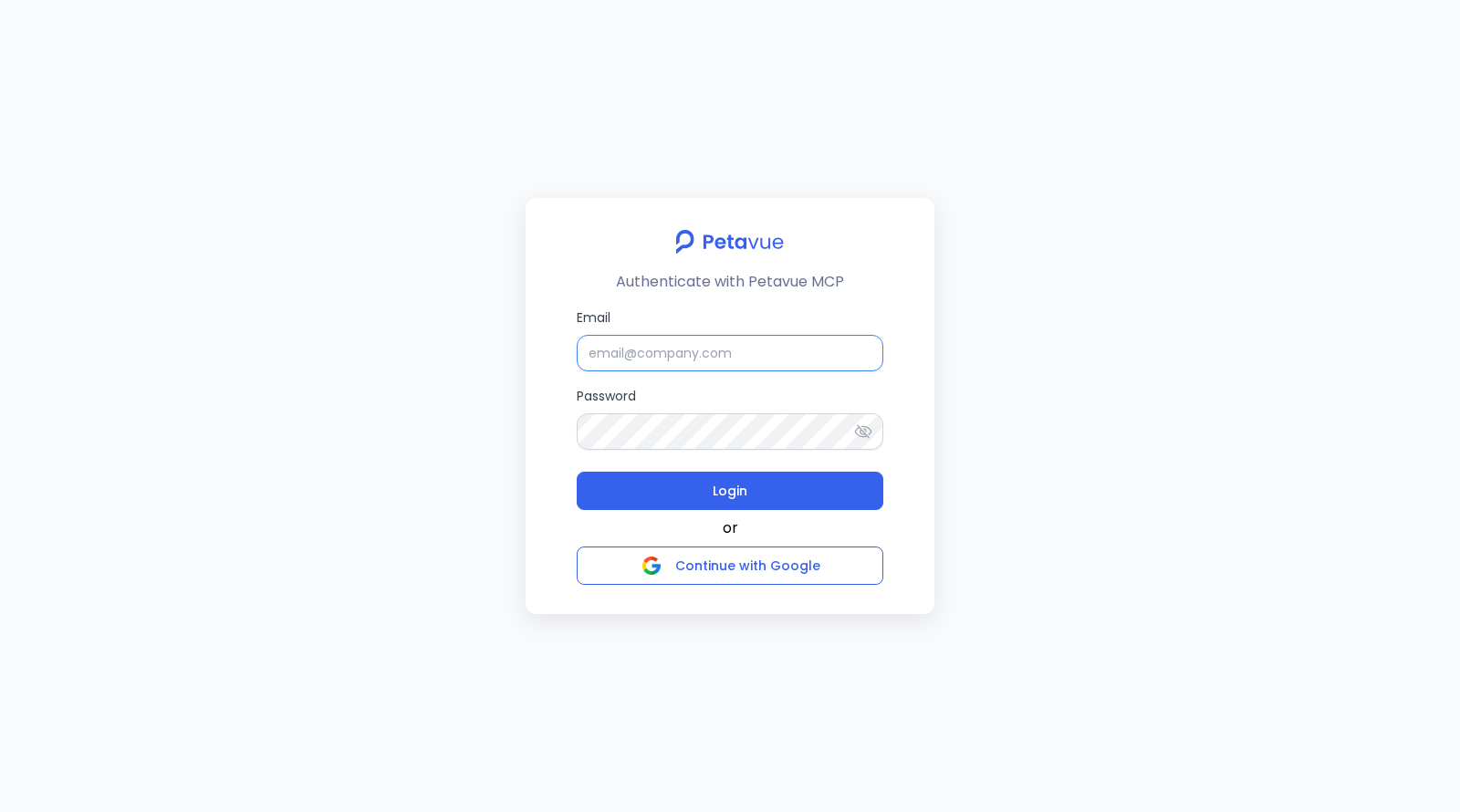
type input "[EMAIL_ADDRESS][DOMAIN_NAME]"
click at [782, 362] on input "[EMAIL_ADDRESS][DOMAIN_NAME]" at bounding box center [730, 353] width 307 height 37
type input "t"
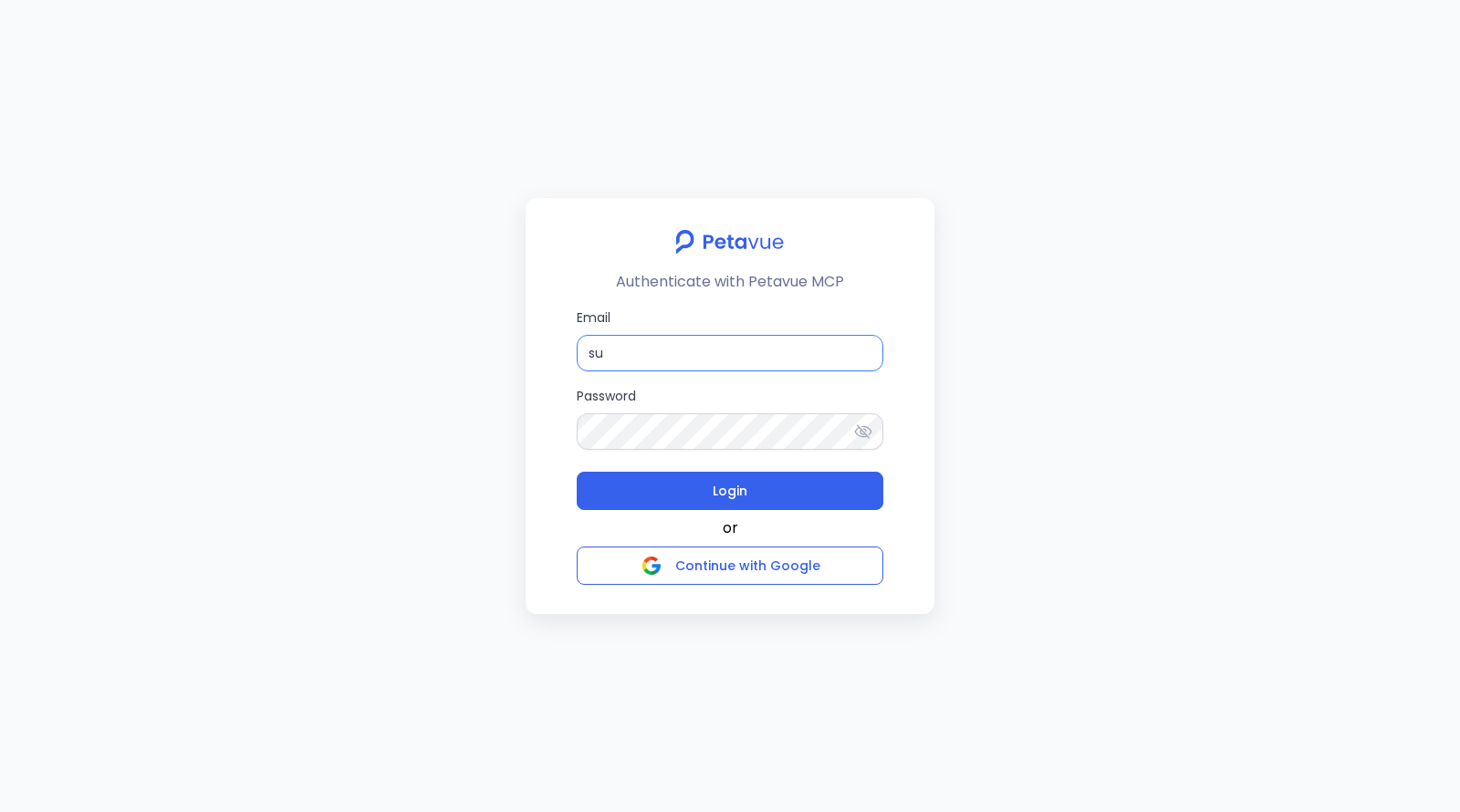
type input "[EMAIL_ADDRESS][DOMAIN_NAME]"
click at [866, 430] on icon at bounding box center [863, 431] width 18 height 18
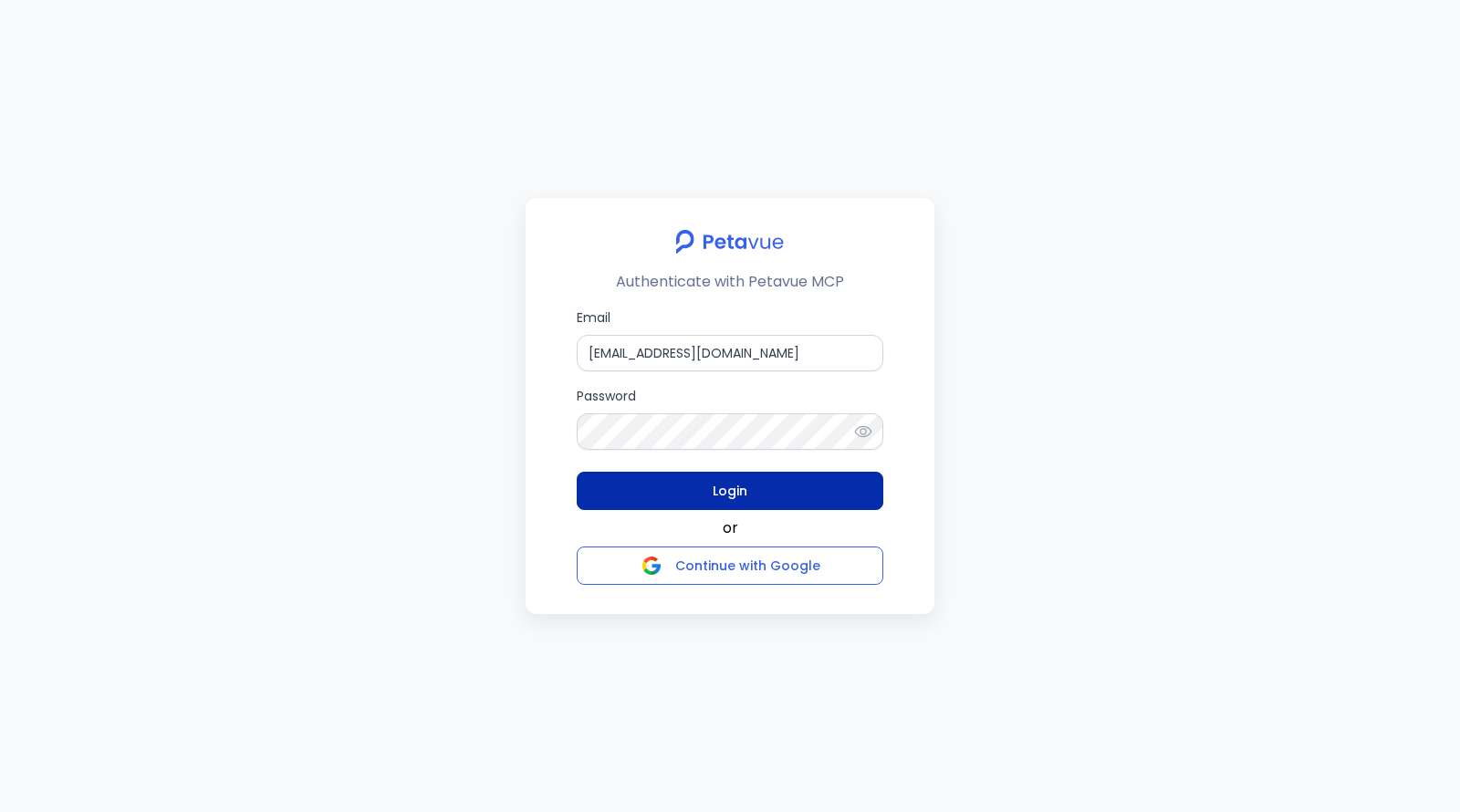
click at [653, 489] on button "Login" at bounding box center [730, 491] width 307 height 39
